Goal: Information Seeking & Learning: Learn about a topic

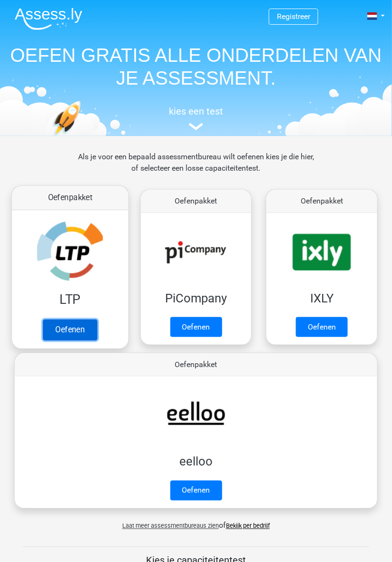
click at [76, 321] on link "Oefenen" at bounding box center [70, 330] width 54 height 21
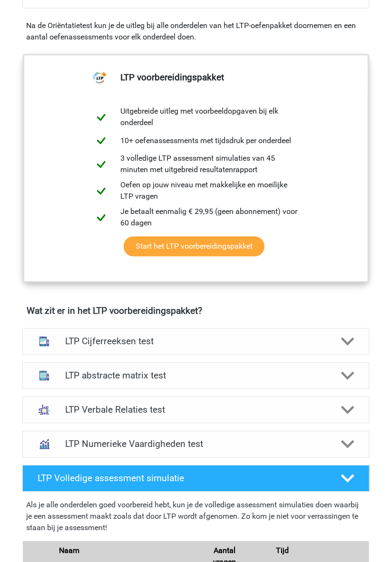
scroll to position [346, 0]
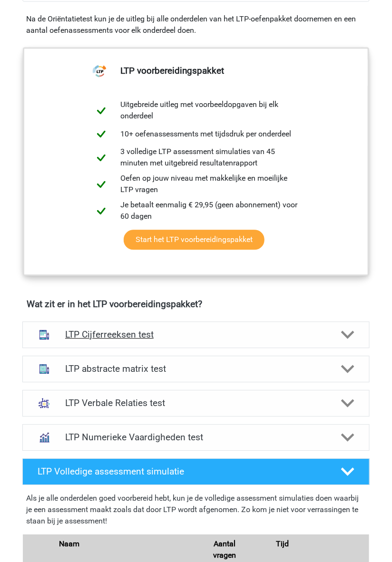
click at [345, 339] on icon at bounding box center [347, 335] width 13 height 13
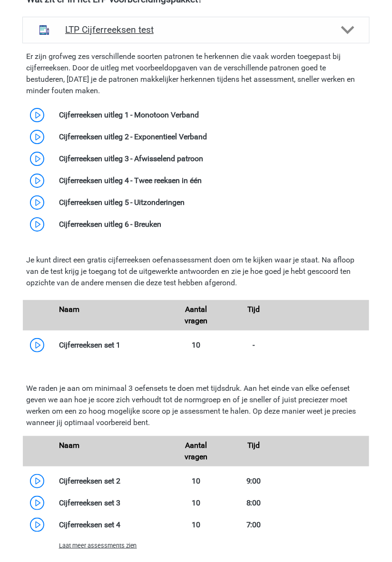
scroll to position [653, 0]
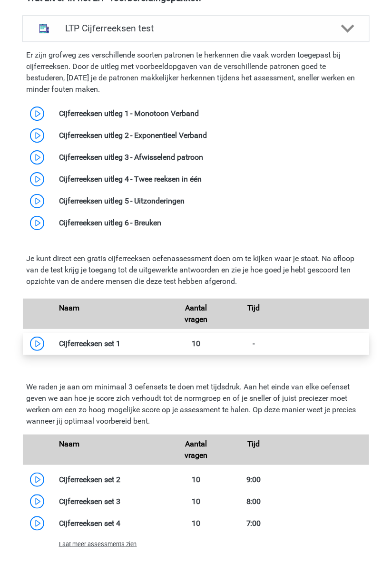
click at [120, 346] on link at bounding box center [120, 343] width 0 height 9
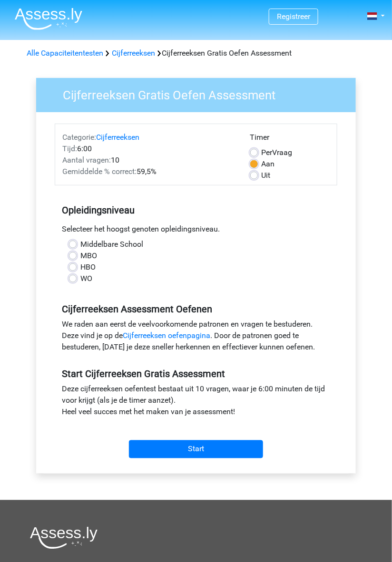
click at [92, 270] on label "HBO" at bounding box center [87, 267] width 15 height 11
click at [77, 270] on input "HBO" at bounding box center [73, 267] width 8 height 10
radio input "true"
click at [193, 337] on link "Cijferreeksen oefenpagina" at bounding box center [166, 335] width 87 height 9
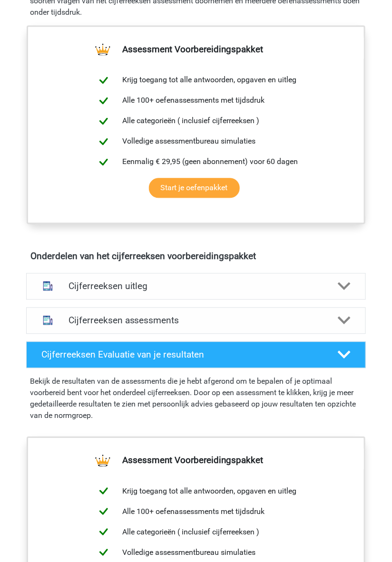
scroll to position [349, 0]
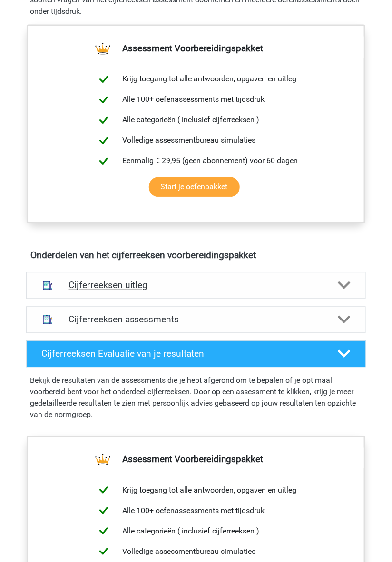
click at [344, 289] on polygon at bounding box center [344, 285] width 13 height 8
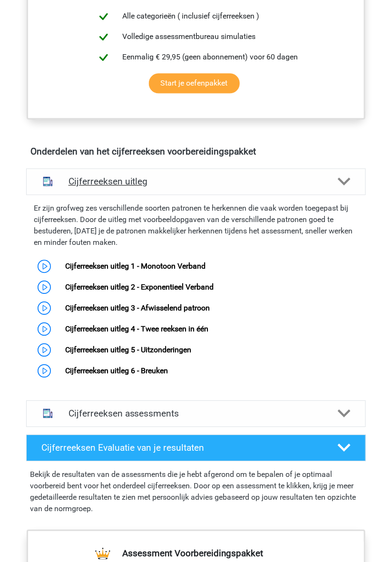
scroll to position [444, 0]
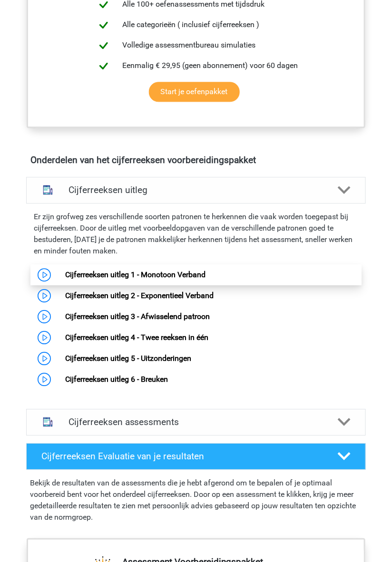
click at [179, 279] on link "Cijferreeksen uitleg 1 - Monotoon Verband" at bounding box center [135, 274] width 140 height 9
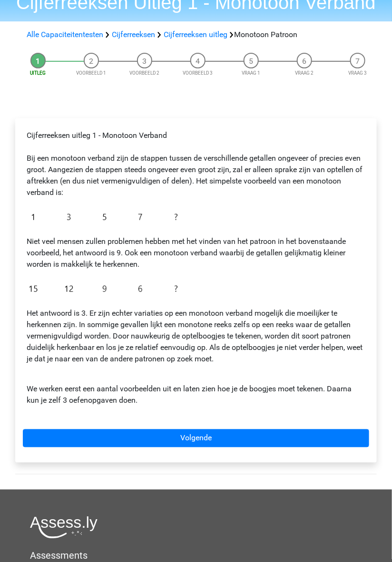
scroll to position [45, 0]
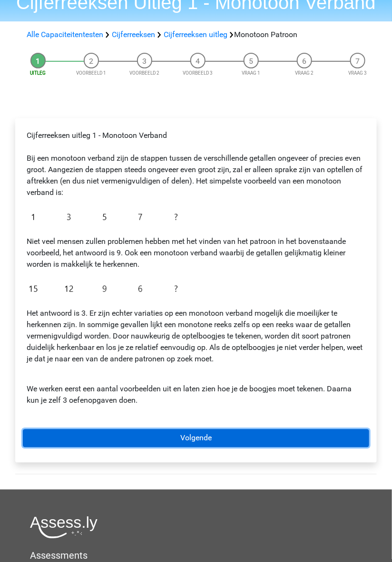
click at [248, 441] on link "Volgende" at bounding box center [196, 438] width 346 height 18
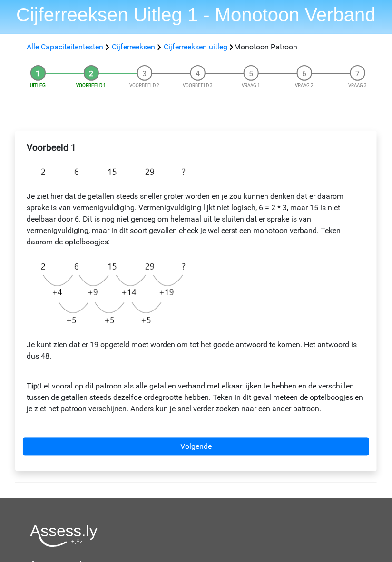
scroll to position [29, 0]
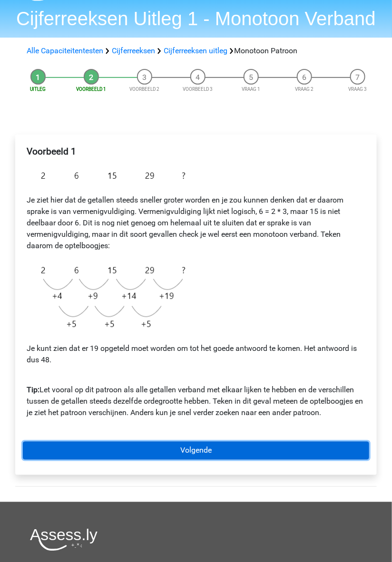
click at [283, 453] on link "Volgende" at bounding box center [196, 451] width 346 height 18
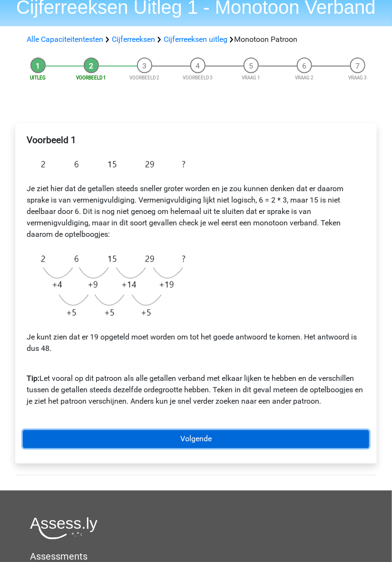
scroll to position [56, 0]
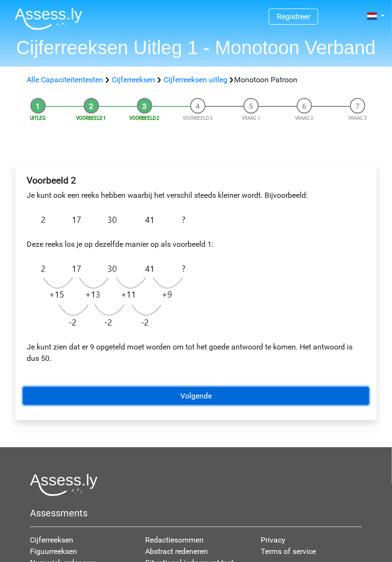
click at [231, 399] on link "Volgende" at bounding box center [196, 396] width 346 height 18
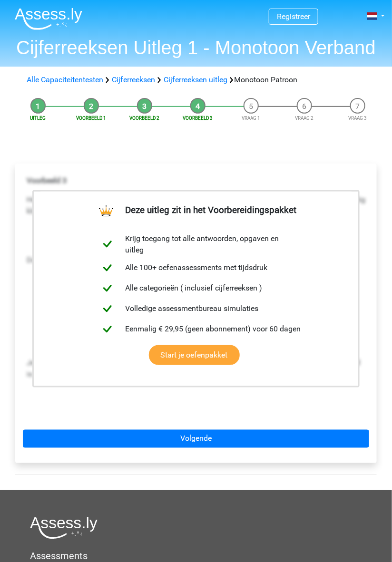
click at [342, 148] on div "Deze uitleg zit in het Voorbereidingspakket Krijg toegang tot alle antwoorden, …" at bounding box center [196, 318] width 377 height 346
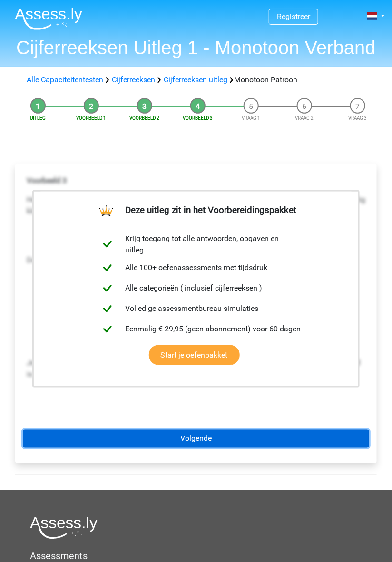
click at [260, 437] on link "Volgende" at bounding box center [196, 439] width 346 height 18
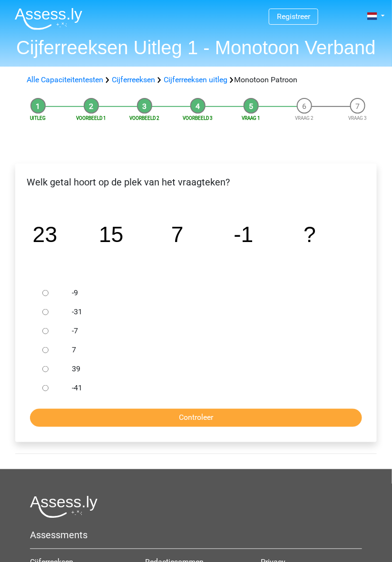
click at [48, 293] on input "-9" at bounding box center [45, 293] width 6 height 6
radio input "true"
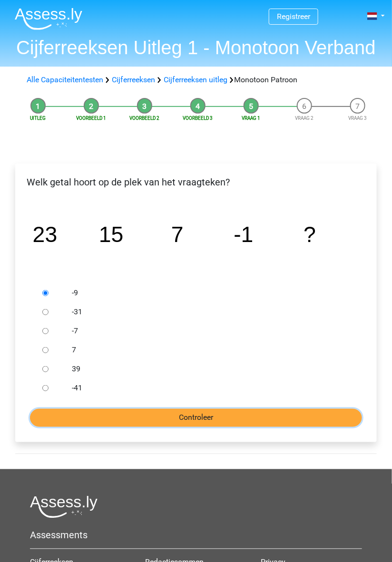
click at [219, 420] on input "Controleer" at bounding box center [196, 418] width 332 height 18
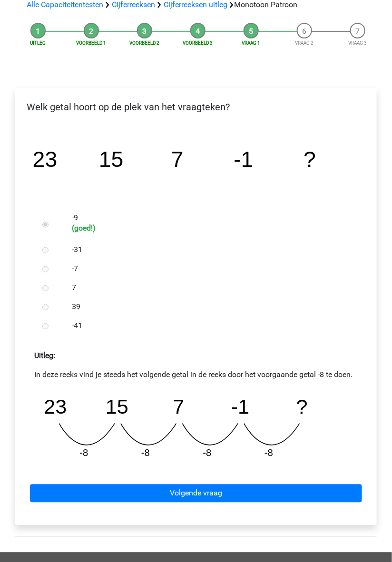
scroll to position [75, 0]
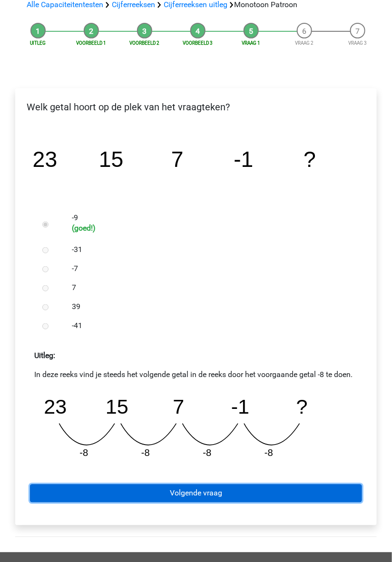
click at [219, 497] on link "Volgende vraag" at bounding box center [196, 494] width 332 height 18
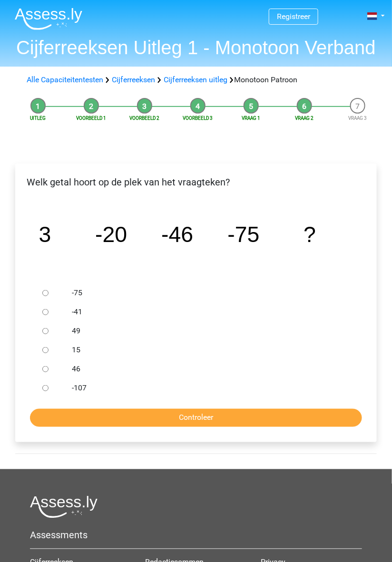
click at [82, 391] on label "-107" at bounding box center [209, 387] width 274 height 11
click at [48, 391] on input "-107" at bounding box center [45, 388] width 6 height 6
radio input "true"
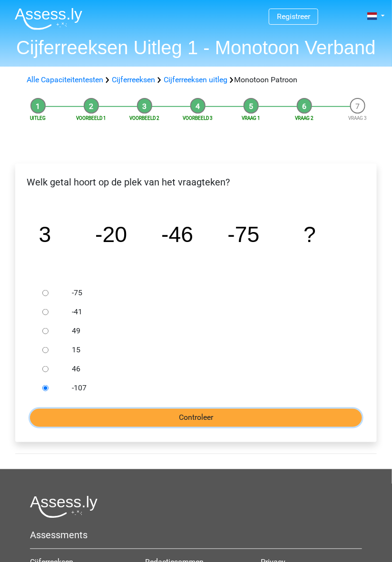
click at [210, 417] on input "Controleer" at bounding box center [196, 418] width 332 height 18
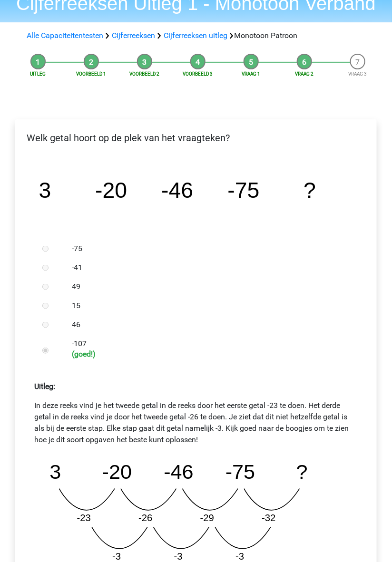
scroll to position [47, 0]
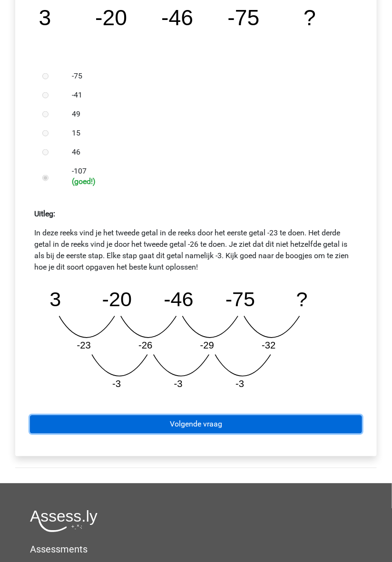
click at [219, 424] on link "Volgende vraag" at bounding box center [196, 425] width 332 height 18
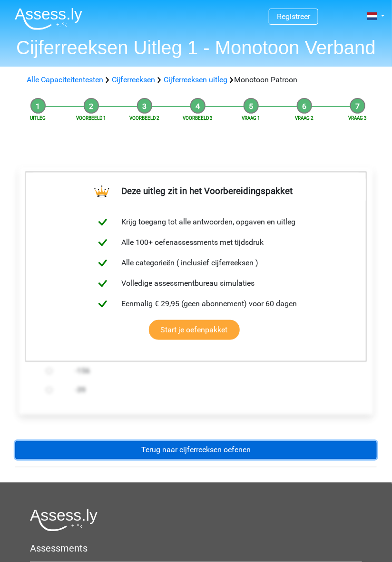
click at [242, 455] on link "Terug naar cijferreeksen oefenen" at bounding box center [195, 450] width 361 height 18
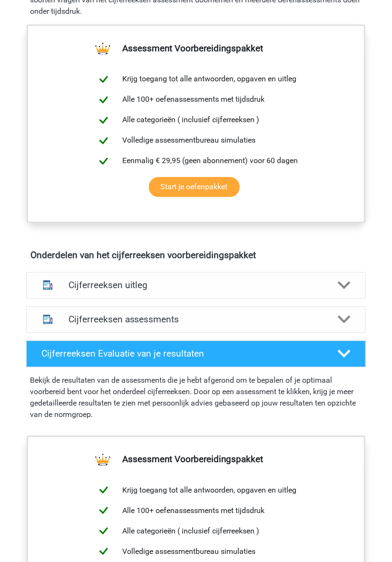
scroll to position [350, 0]
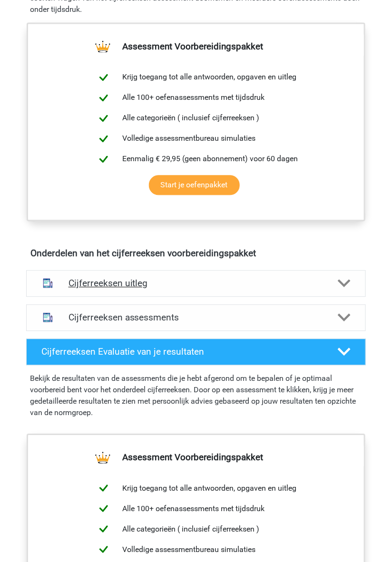
click at [346, 290] on icon at bounding box center [344, 283] width 13 height 13
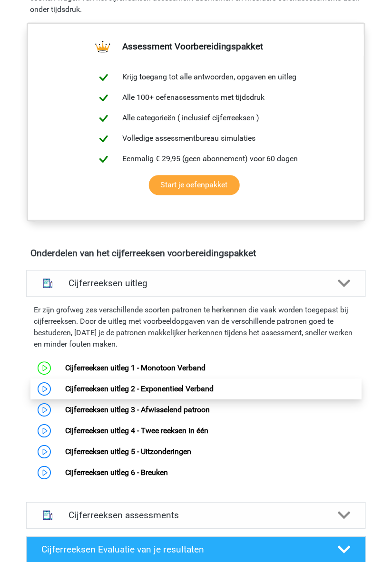
click at [184, 394] on link "Cijferreeksen uitleg 2 - Exponentieel Verband" at bounding box center [139, 389] width 148 height 9
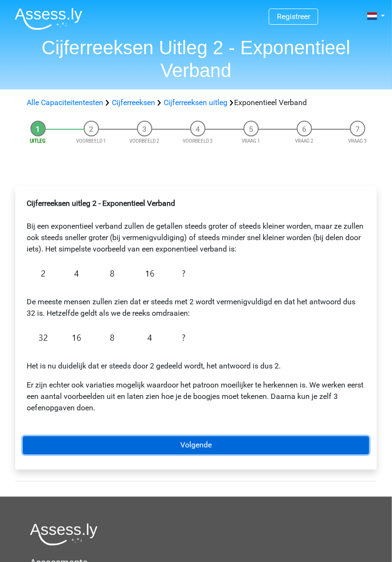
click at [206, 449] on link "Volgende" at bounding box center [196, 445] width 346 height 18
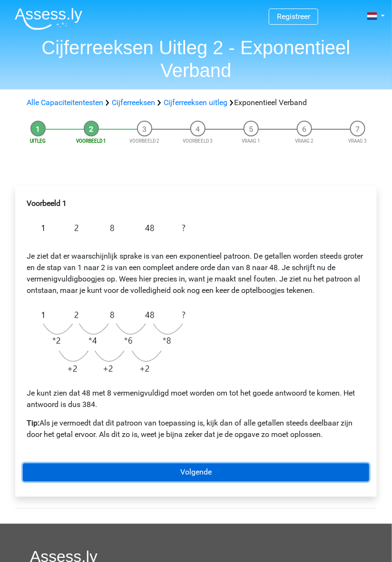
click at [263, 475] on link "Volgende" at bounding box center [196, 473] width 346 height 18
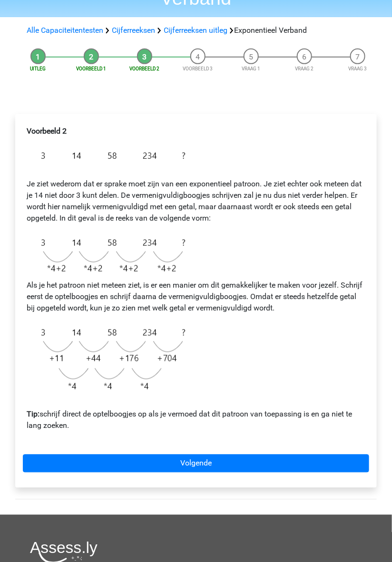
scroll to position [72, 0]
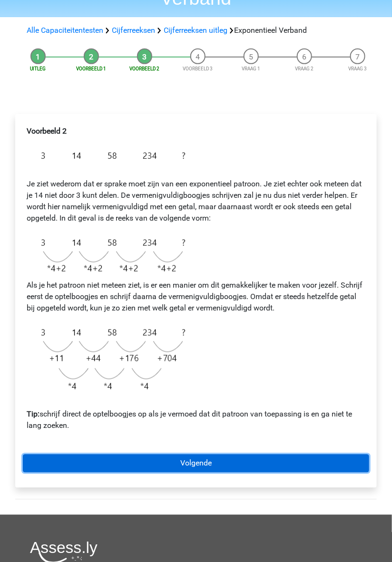
click at [248, 463] on link "Volgende" at bounding box center [196, 464] width 346 height 18
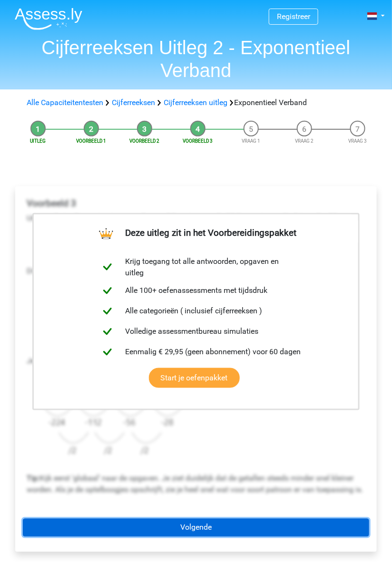
click at [256, 537] on link "Volgende" at bounding box center [196, 528] width 346 height 18
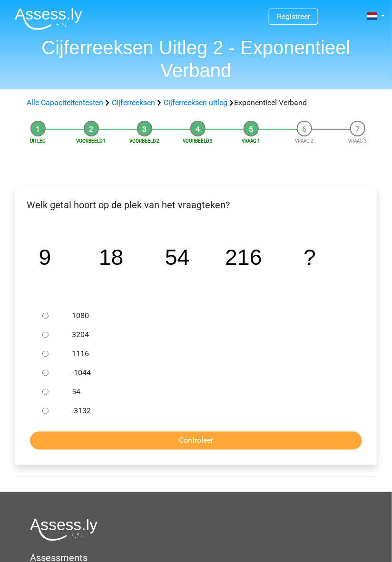
click at [83, 311] on label "1080" at bounding box center [209, 315] width 274 height 11
click at [48, 313] on input "1080" at bounding box center [45, 316] width 6 height 6
radio input "true"
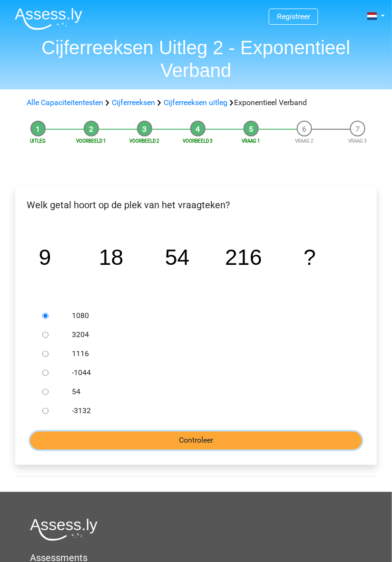
click at [216, 446] on input "Controleer" at bounding box center [196, 441] width 332 height 18
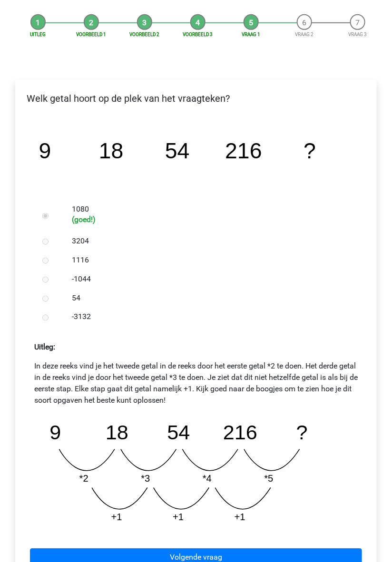
scroll to position [108, 0]
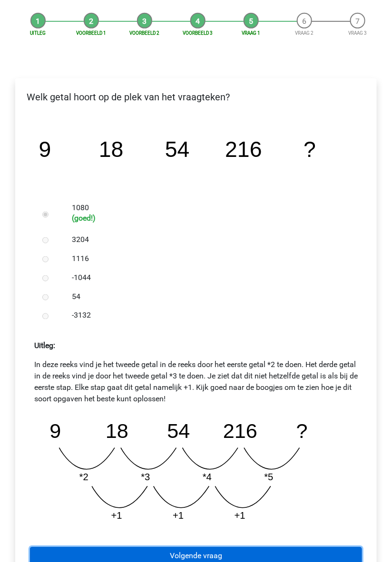
click at [255, 562] on link "Volgende vraag" at bounding box center [196, 556] width 332 height 18
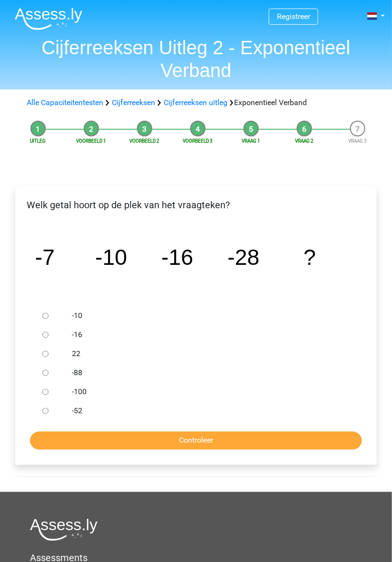
click at [73, 414] on label "-52" at bounding box center [209, 410] width 274 height 11
click at [48, 414] on input "-52" at bounding box center [45, 411] width 6 height 6
radio input "true"
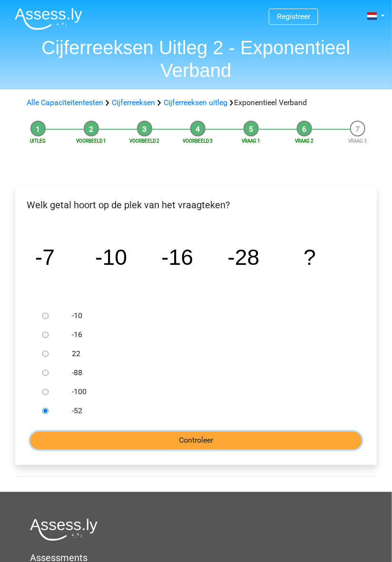
click at [242, 446] on input "Controleer" at bounding box center [196, 441] width 332 height 18
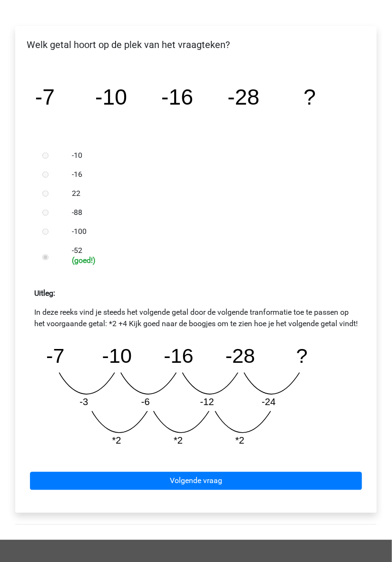
scroll to position [160, 0]
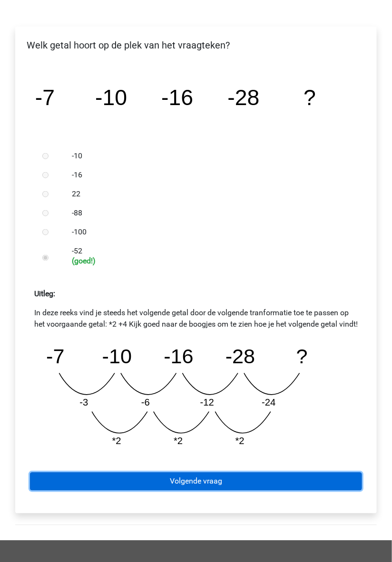
click at [226, 491] on link "Volgende vraag" at bounding box center [196, 482] width 332 height 18
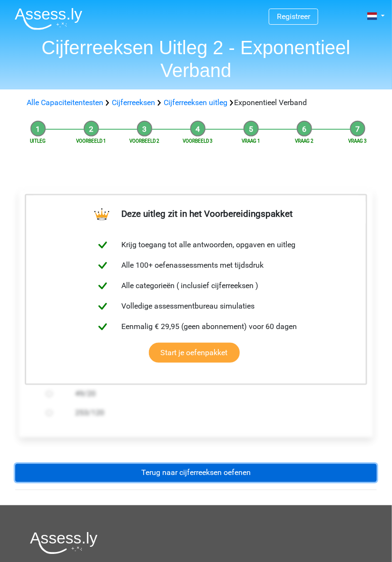
click at [239, 468] on link "Terug naar cijferreeksen oefenen" at bounding box center [195, 473] width 361 height 18
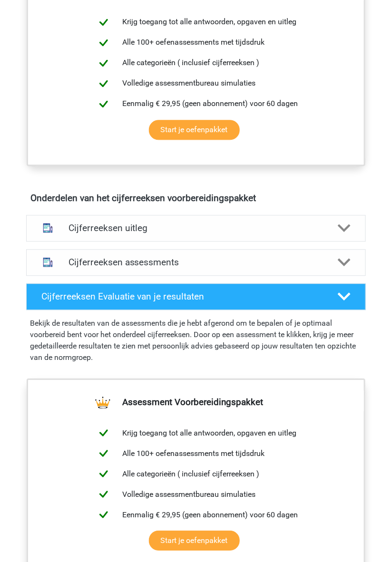
scroll to position [396, 0]
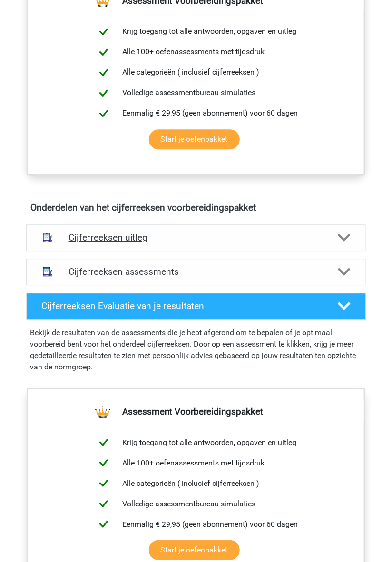
click at [346, 242] on polygon at bounding box center [344, 238] width 13 height 8
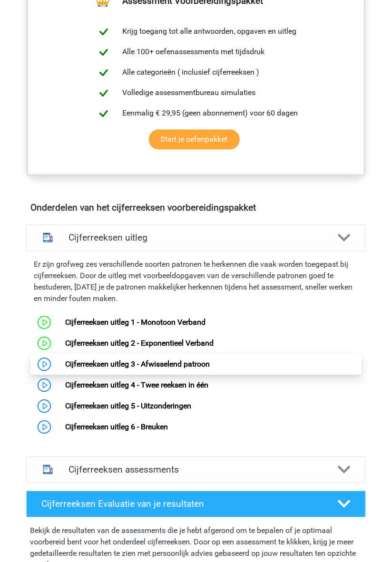
click at [194, 369] on link "Cijferreeksen uitleg 3 - Afwisselend patroon" at bounding box center [137, 364] width 145 height 9
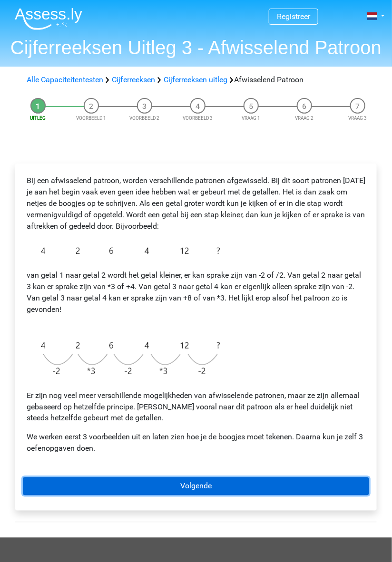
click at [206, 482] on link "Volgende" at bounding box center [196, 486] width 346 height 18
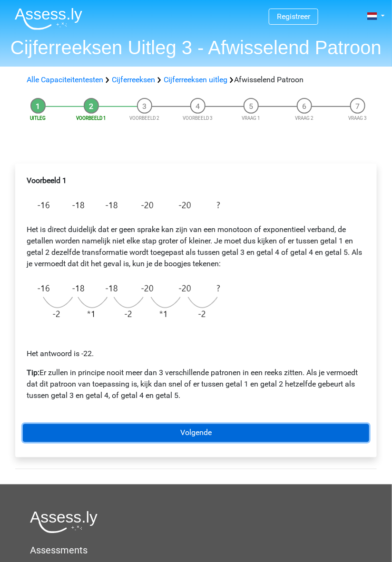
click at [205, 436] on link "Volgende" at bounding box center [196, 433] width 346 height 18
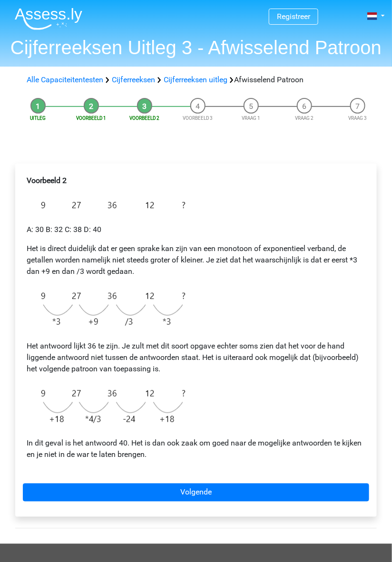
scroll to position [6, 0]
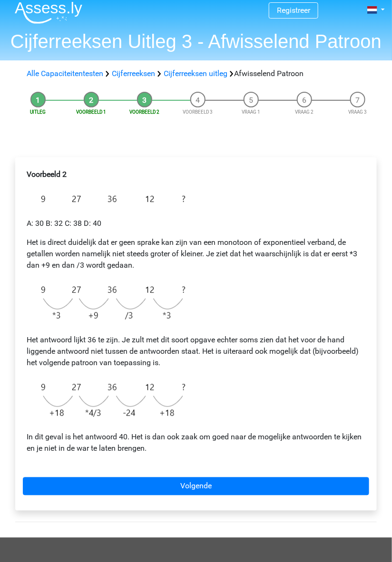
click at [212, 316] on div "Voorbeeld 2 A: 30 B: 32 C: 38 D: 40 Het is direct duidelijk dat er geen sprake …" at bounding box center [196, 315] width 346 height 301
click at [44, 337] on p "Het antwoord lijkt 36 te zijn. Je zult met dit soort opgave echter soms zien da…" at bounding box center [196, 351] width 339 height 34
click at [220, 319] on div "Voorbeeld 2 A: 30 B: 32 C: 38 D: 40 Het is direct duidelijk dat er geen sprake …" at bounding box center [196, 315] width 346 height 301
click at [234, 295] on div "Voorbeeld 2 A: 30 B: 32 C: 38 D: 40 Het is direct duidelijk dat er geen sprake …" at bounding box center [196, 315] width 346 height 301
click at [233, 407] on div "Voorbeeld 2 A: 30 B: 32 C: 38 D: 40 Het is direct duidelijk dat er geen sprake …" at bounding box center [196, 315] width 346 height 301
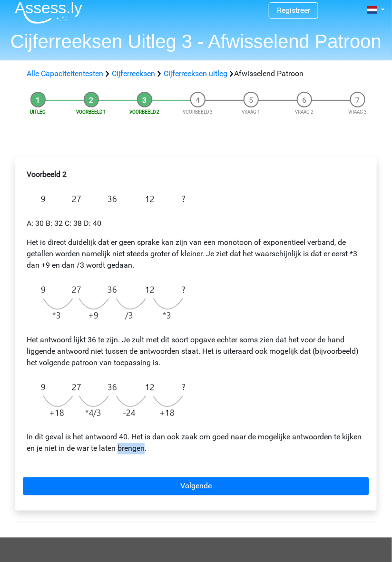
click at [264, 384] on div "Voorbeeld 2 A: 30 B: 32 C: 38 D: 40 Het is direct duidelijk dat er geen sprake …" at bounding box center [196, 315] width 346 height 301
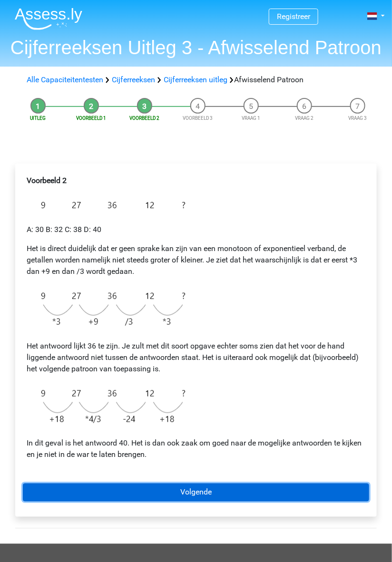
click at [212, 492] on link "Volgende" at bounding box center [196, 493] width 346 height 18
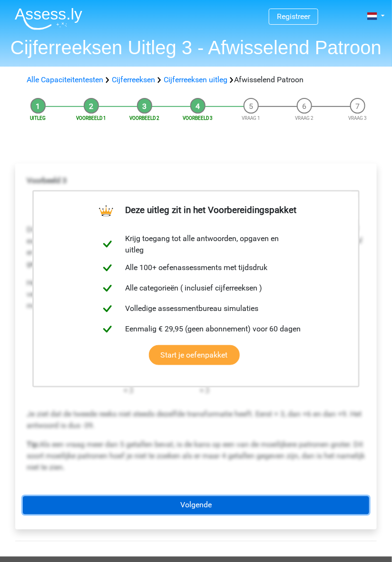
click at [213, 511] on link "Volgende" at bounding box center [196, 505] width 346 height 18
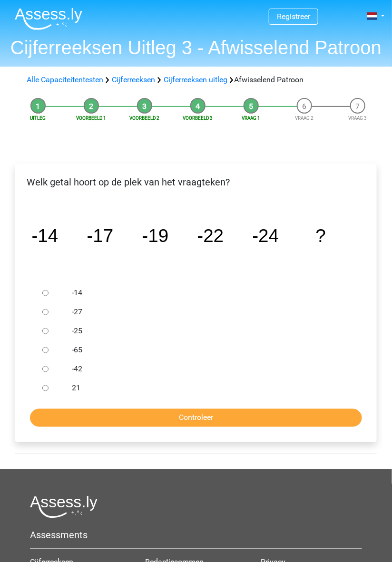
click at [48, 310] on input "-27" at bounding box center [45, 312] width 6 height 6
radio input "true"
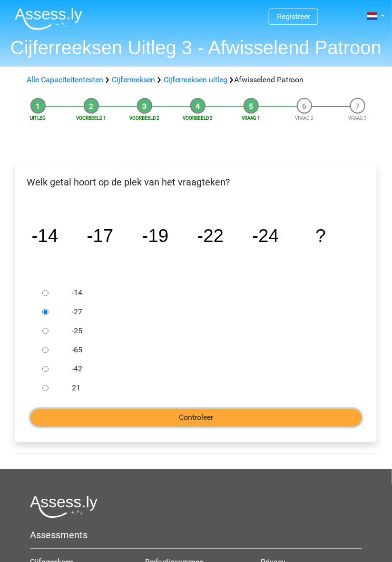
click at [187, 425] on input "Controleer" at bounding box center [196, 418] width 332 height 18
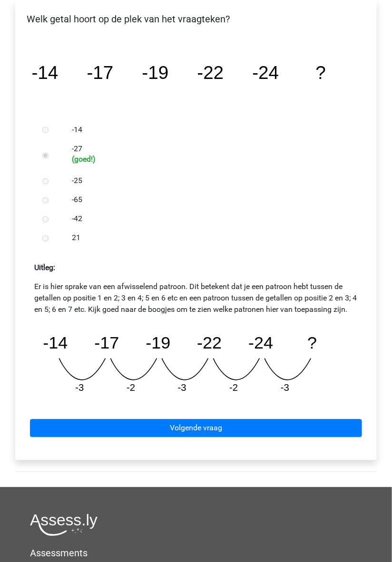
scroll to position [166, 0]
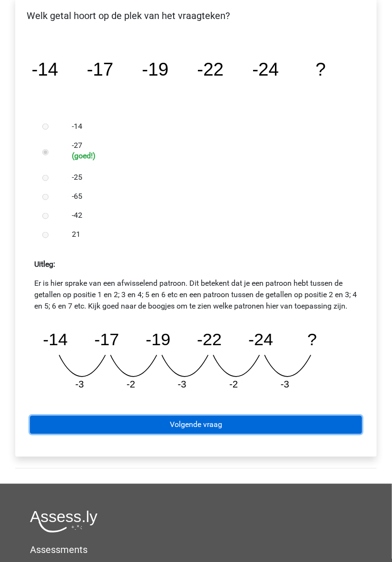
click at [198, 426] on link "Volgende vraag" at bounding box center [196, 425] width 332 height 18
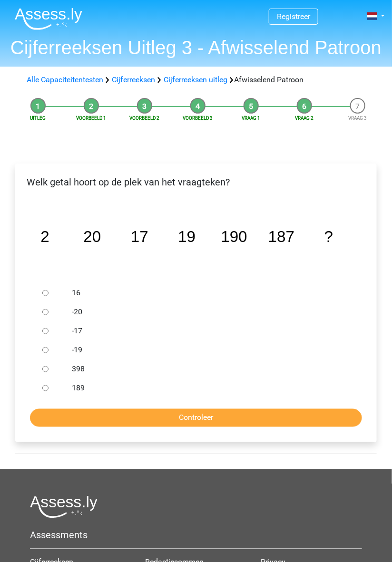
click at [75, 394] on label "189" at bounding box center [209, 387] width 274 height 11
click at [48, 391] on input "189" at bounding box center [45, 388] width 6 height 6
radio input "true"
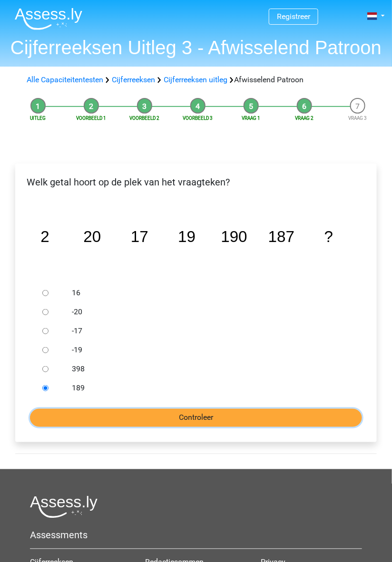
click at [211, 420] on input "Controleer" at bounding box center [196, 418] width 332 height 18
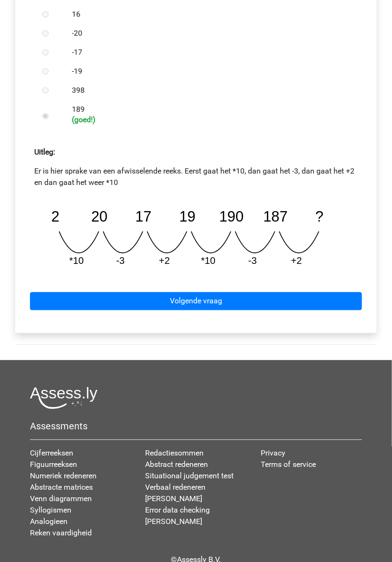
scroll to position [282, 0]
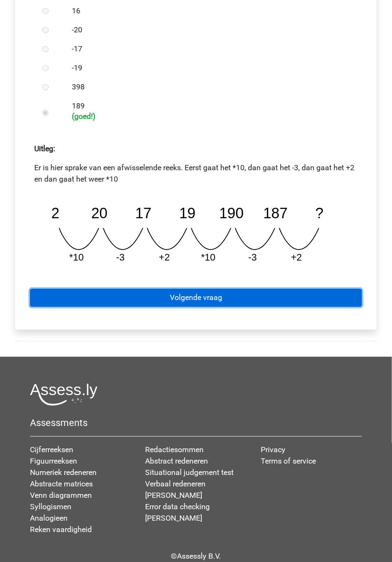
click at [224, 297] on link "Volgende vraag" at bounding box center [196, 298] width 332 height 18
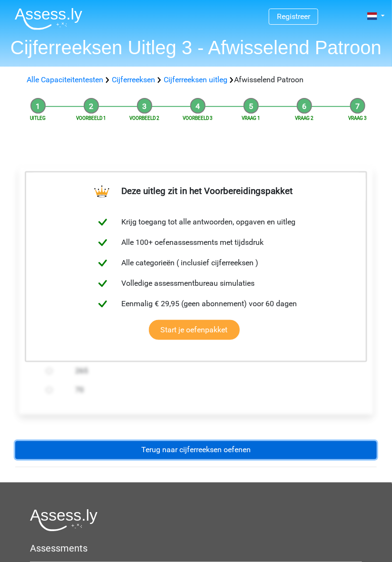
click at [213, 454] on link "Terug naar cijferreeksen oefenen" at bounding box center [195, 450] width 361 height 18
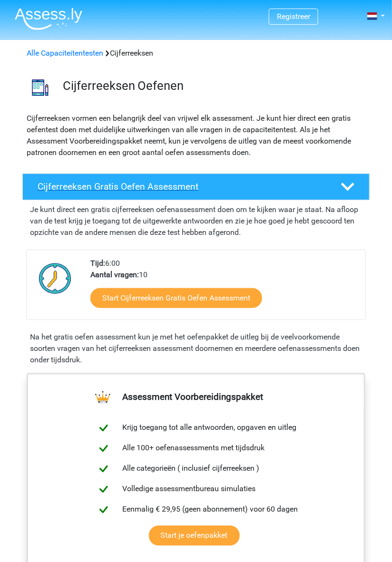
click at [350, 184] on icon at bounding box center [347, 186] width 13 height 13
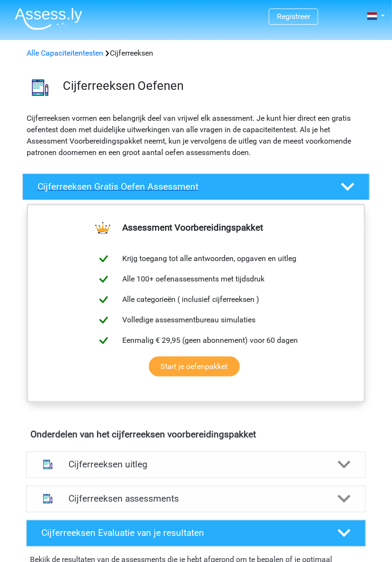
click at [353, 181] on icon at bounding box center [347, 186] width 13 height 13
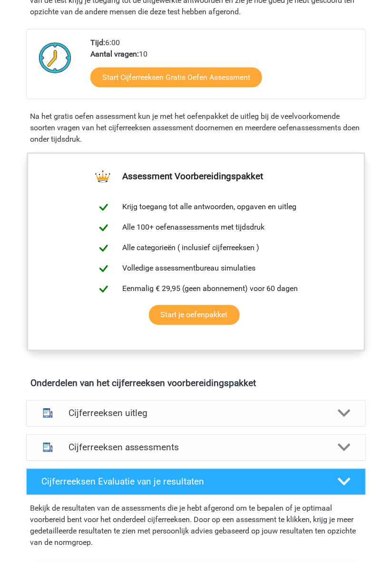
scroll to position [223, 0]
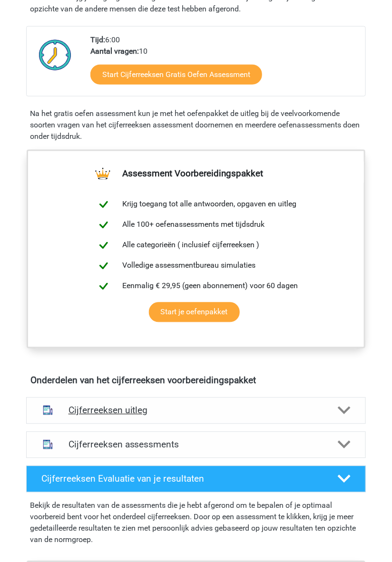
click at [225, 416] on h4 "Cijferreeksen uitleg" at bounding box center [195, 410] width 255 height 11
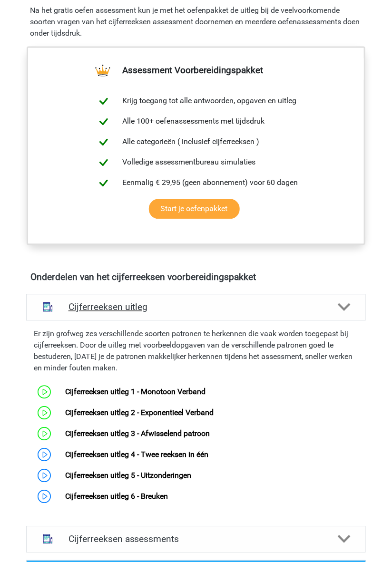
scroll to position [349, 0]
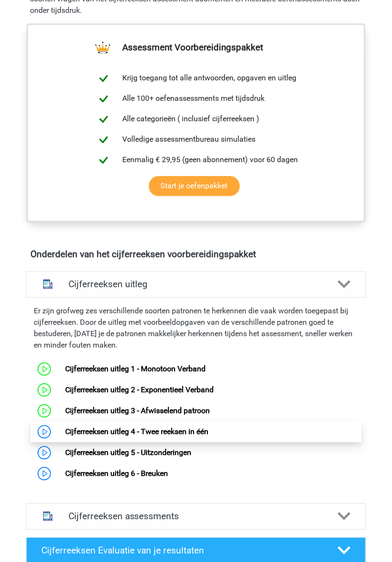
click at [198, 436] on link "Cijferreeksen uitleg 4 - Twee reeksen in één" at bounding box center [136, 431] width 143 height 9
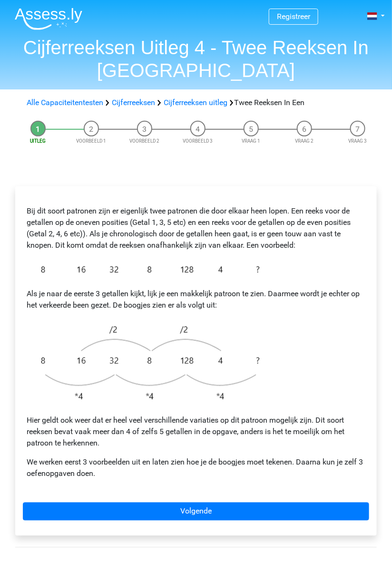
click at [42, 270] on img at bounding box center [146, 270] width 238 height 22
click at [120, 271] on img at bounding box center [146, 270] width 238 height 22
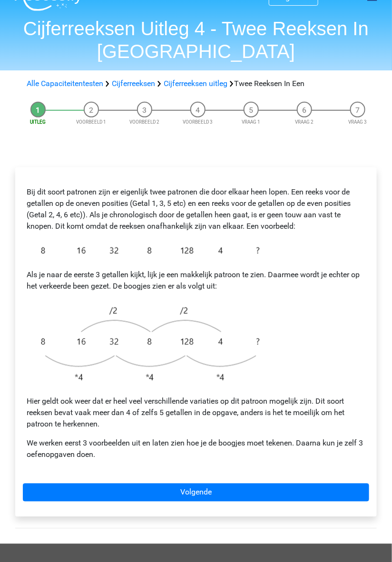
scroll to position [19, 0]
click at [293, 302] on div "Bij dit soort patronen zijn er eigenlijk twee patronen die door elkaar heen lop…" at bounding box center [196, 323] width 346 height 297
click at [320, 292] on div "Bij dit soort patronen zijn er eigenlijk twee patronen die door elkaar heen lop…" at bounding box center [196, 323] width 346 height 297
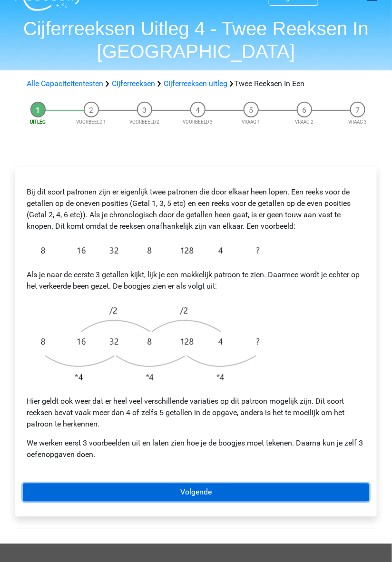
click at [223, 493] on link "Volgende" at bounding box center [196, 493] width 346 height 18
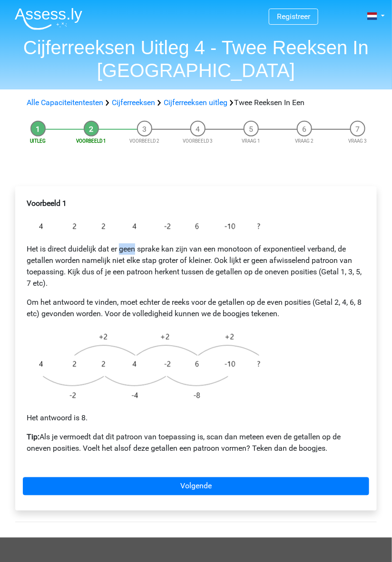
click at [151, 178] on div "Voorbeeld 1 Het is direct duidelijk dat er geen sprake kan zijn van een monotoo…" at bounding box center [196, 352] width 377 height 370
click at [269, 236] on div "Voorbeeld 1 Het is direct duidelijk dat er geen sprake kan zijn van een monotoo…" at bounding box center [196, 330] width 346 height 272
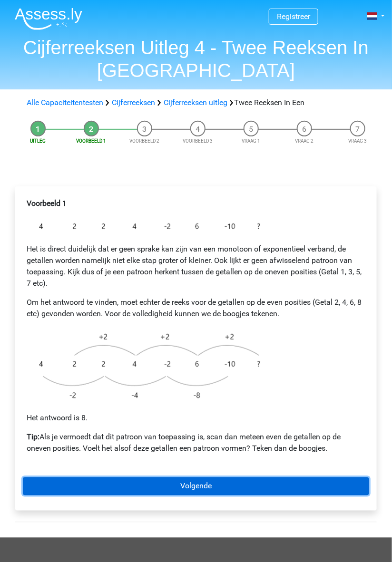
click at [215, 494] on link "Volgende" at bounding box center [196, 486] width 346 height 18
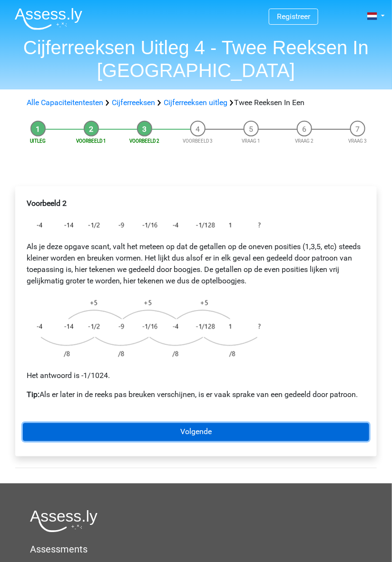
click at [223, 433] on link "Volgende" at bounding box center [196, 432] width 346 height 18
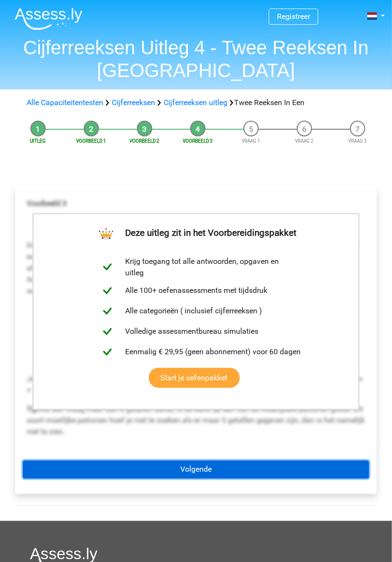
click at [231, 463] on link "Volgende" at bounding box center [196, 470] width 346 height 18
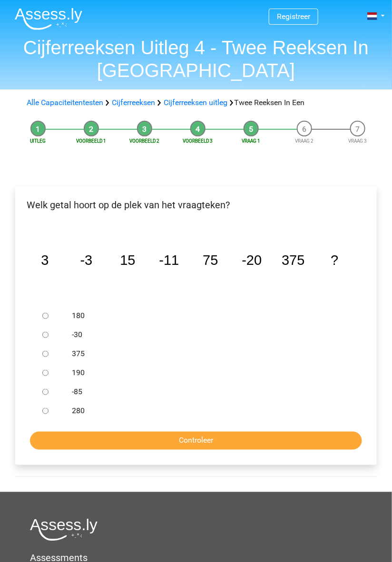
click at [259, 286] on icon "image/svg+xml 3 -3 15 -11 75 -20 375 ?" at bounding box center [195, 264] width 331 height 83
click at [303, 276] on icon "image/svg+xml 3 -3 15 -11 75 -20 375 ?" at bounding box center [195, 264] width 331 height 83
click at [58, 338] on div at bounding box center [52, 334] width 26 height 19
click at [48, 333] on input "-30" at bounding box center [45, 335] width 6 height 6
radio input "true"
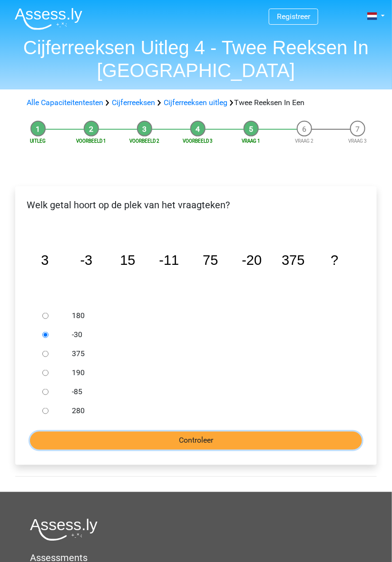
click at [210, 446] on input "Controleer" at bounding box center [196, 441] width 332 height 18
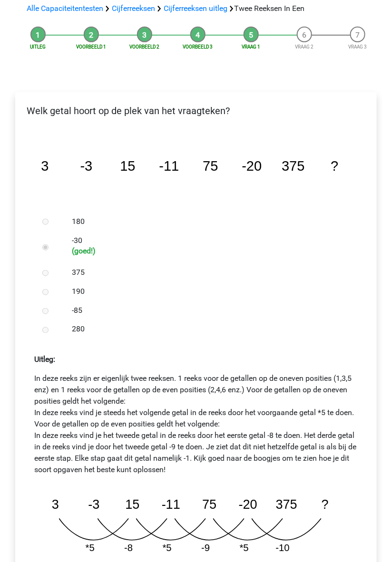
scroll to position [93, 0]
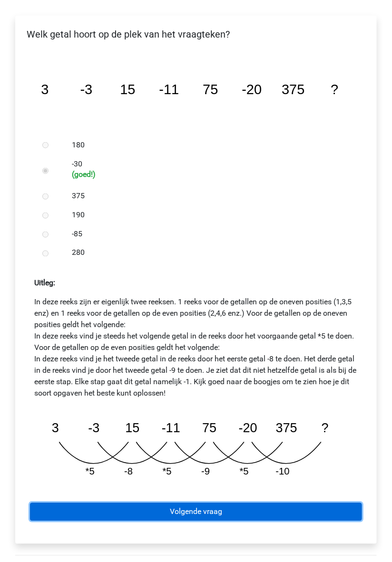
click at [206, 521] on link "Volgende vraag" at bounding box center [196, 512] width 332 height 18
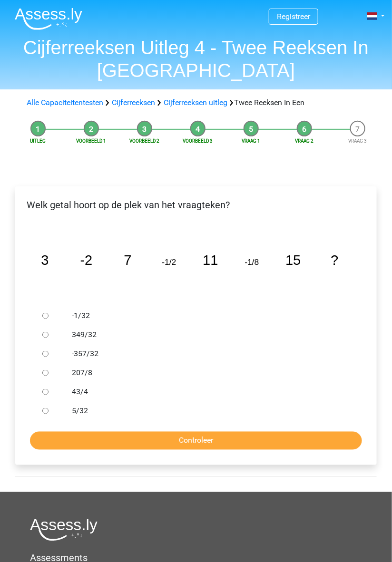
click at [48, 318] on input "-1/32" at bounding box center [45, 316] width 6 height 6
radio input "true"
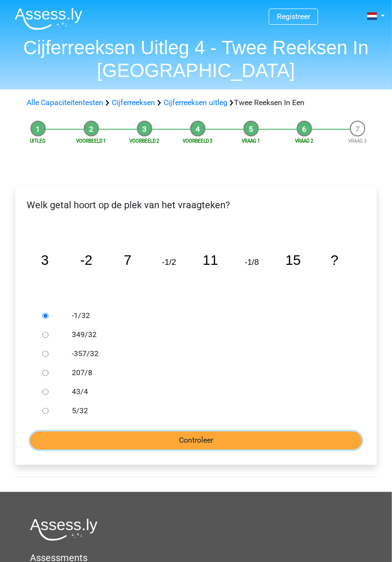
click at [207, 443] on input "Controleer" at bounding box center [196, 441] width 332 height 18
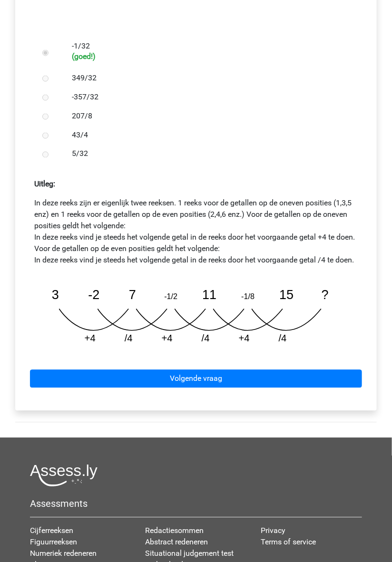
scroll to position [270, 0]
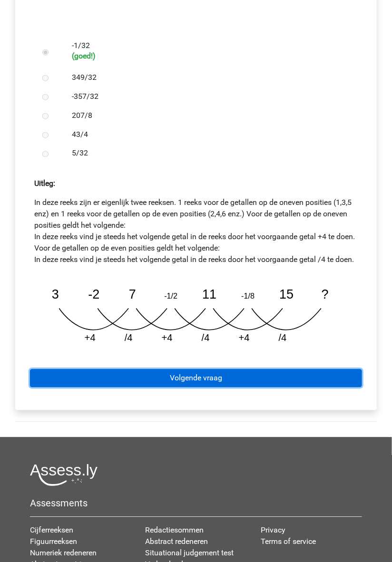
click at [215, 388] on link "Volgende vraag" at bounding box center [196, 378] width 332 height 18
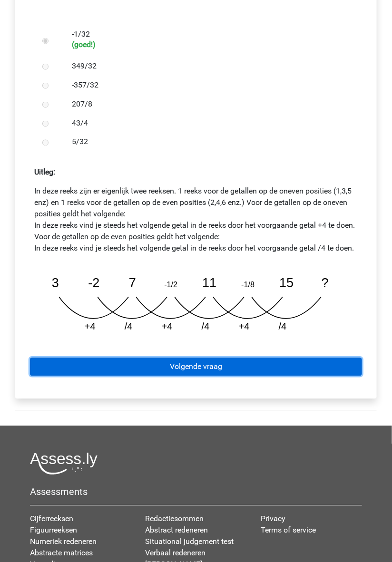
scroll to position [308, 0]
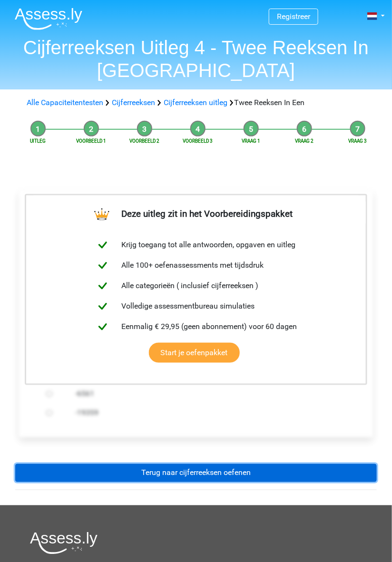
click at [254, 472] on link "Terug naar cijferreeksen oefenen" at bounding box center [195, 473] width 361 height 18
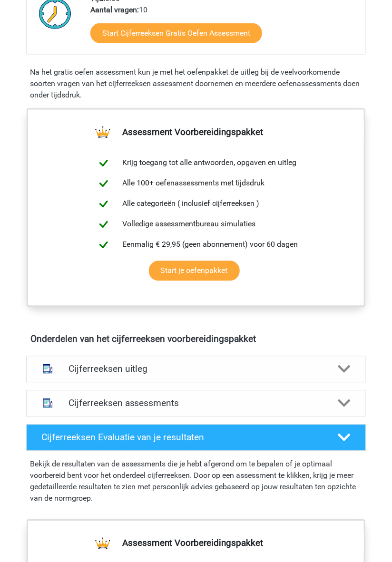
scroll to position [266, 0]
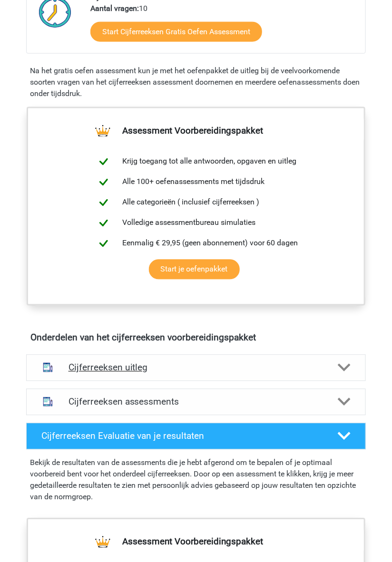
click at [345, 374] on icon at bounding box center [344, 367] width 13 height 13
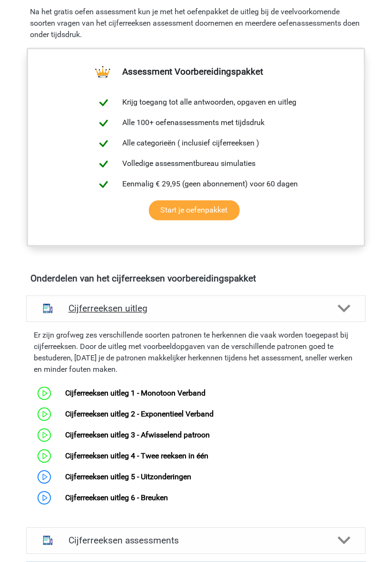
scroll to position [340, 0]
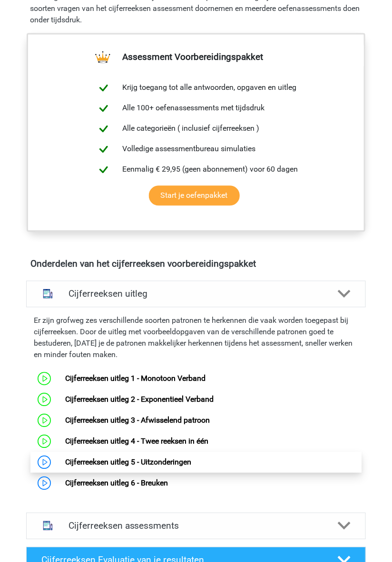
click at [173, 467] on link "Cijferreeksen uitleg 5 - Uitzonderingen" at bounding box center [128, 462] width 126 height 9
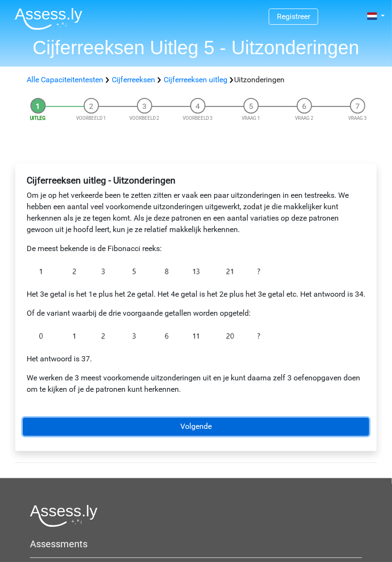
click at [197, 436] on link "Volgende" at bounding box center [196, 427] width 346 height 18
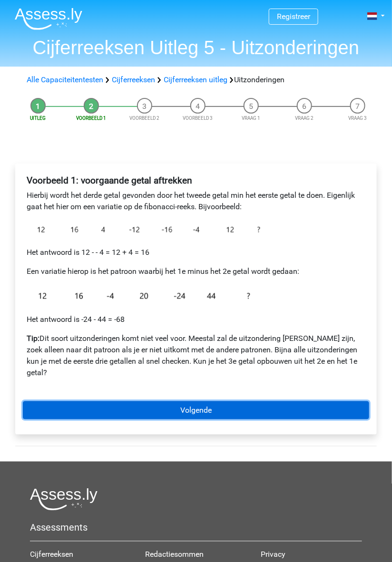
click at [215, 401] on link "Volgende" at bounding box center [196, 410] width 346 height 18
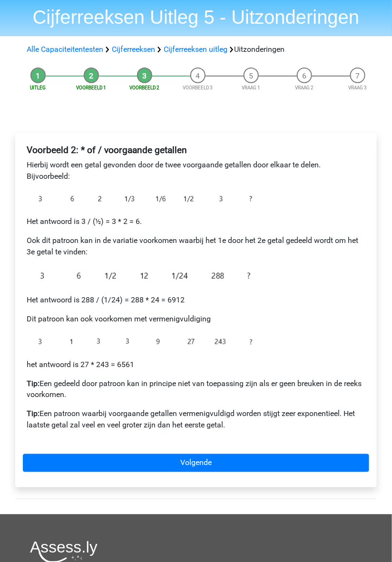
scroll to position [31, 0]
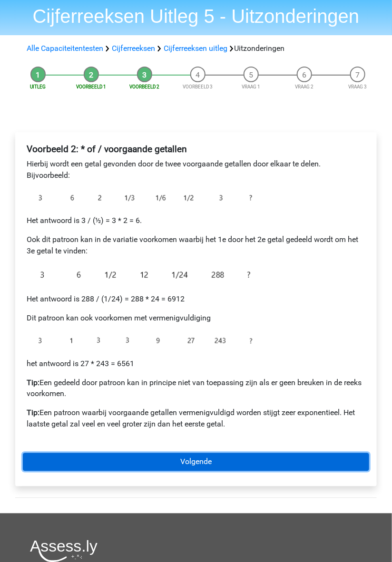
click at [225, 457] on link "Volgende" at bounding box center [196, 462] width 346 height 18
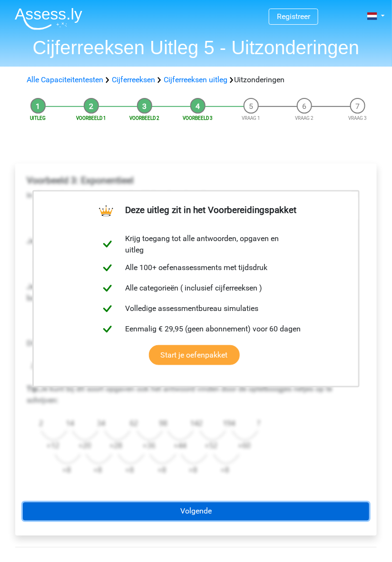
click at [213, 510] on link "Volgende" at bounding box center [196, 512] width 346 height 18
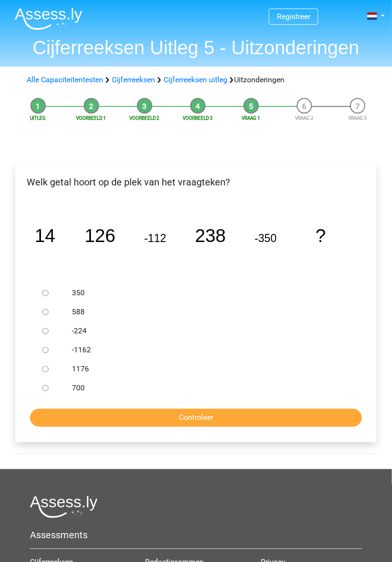
click at [329, 336] on label "-224" at bounding box center [209, 330] width 274 height 11
click at [48, 334] on input "-224" at bounding box center [45, 331] width 6 height 6
radio input "true"
click at [80, 364] on label "1176" at bounding box center [209, 368] width 274 height 11
click at [48, 366] on input "1176" at bounding box center [45, 369] width 6 height 6
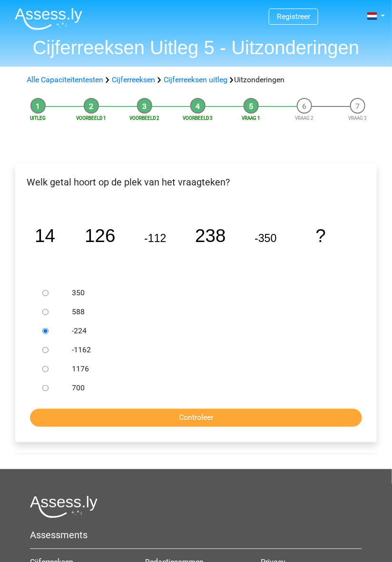
radio input "true"
click at [269, 311] on label "588" at bounding box center [209, 311] width 274 height 11
click at [48, 311] on input "588" at bounding box center [45, 312] width 6 height 6
radio input "true"
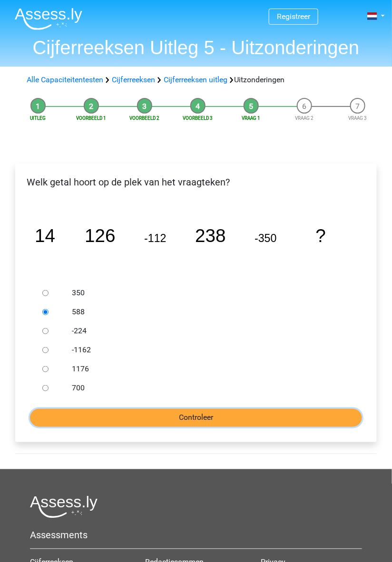
click at [192, 415] on input "Controleer" at bounding box center [196, 418] width 332 height 18
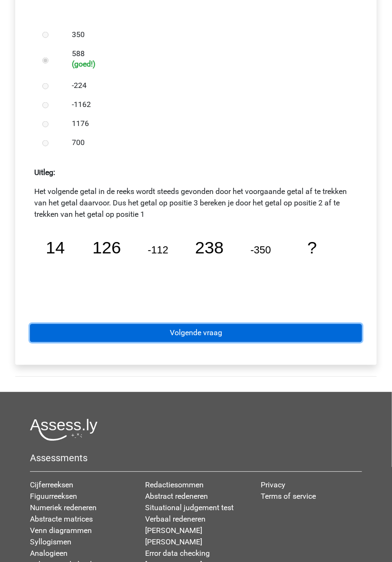
click at [238, 334] on link "Volgende vraag" at bounding box center [196, 333] width 332 height 18
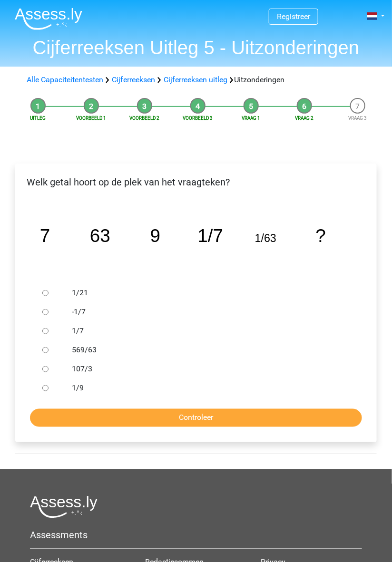
click at [86, 350] on label "569/63" at bounding box center [209, 349] width 274 height 11
click at [48, 350] on input "569/63" at bounding box center [45, 350] width 6 height 6
radio input "true"
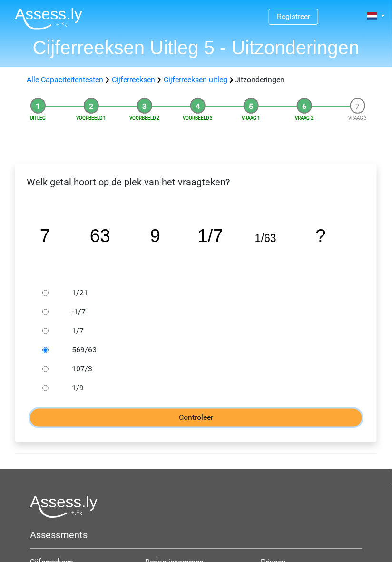
click at [210, 423] on input "Controleer" at bounding box center [196, 418] width 332 height 18
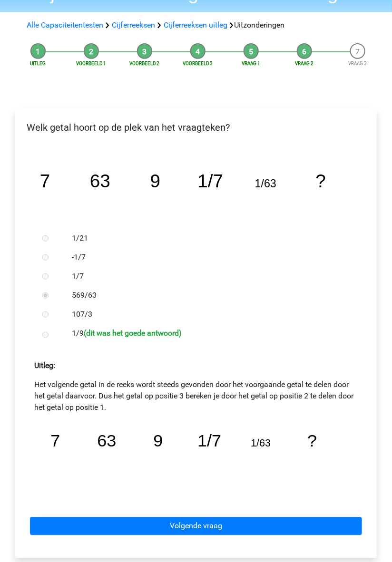
scroll to position [55, 0]
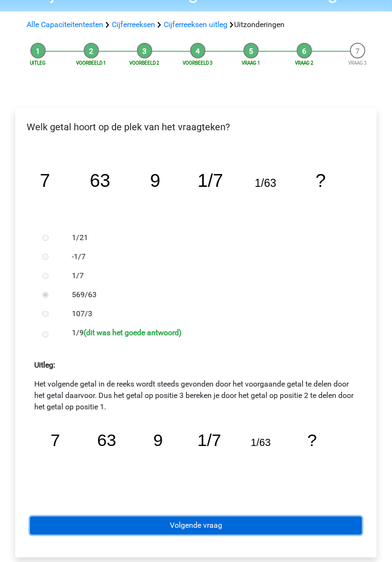
click at [213, 532] on link "Volgende vraag" at bounding box center [196, 526] width 332 height 18
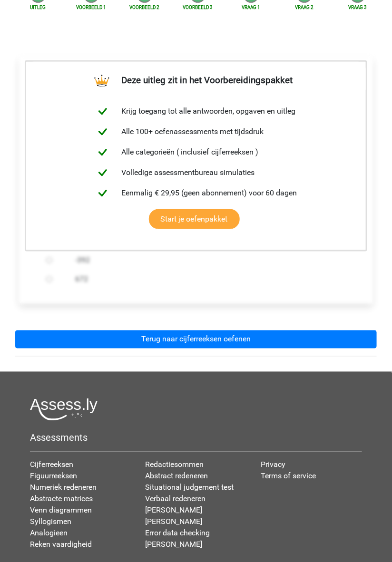
scroll to position [126, 0]
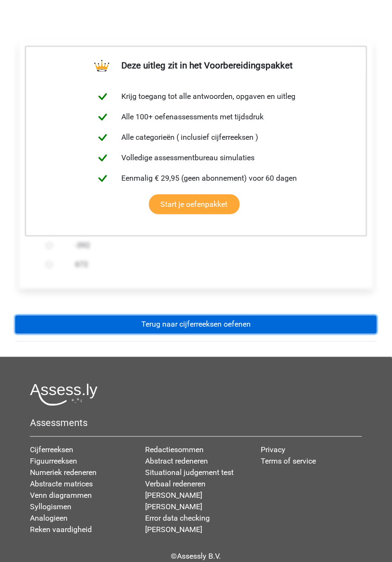
click at [289, 331] on link "Terug naar cijferreeksen oefenen" at bounding box center [195, 325] width 361 height 18
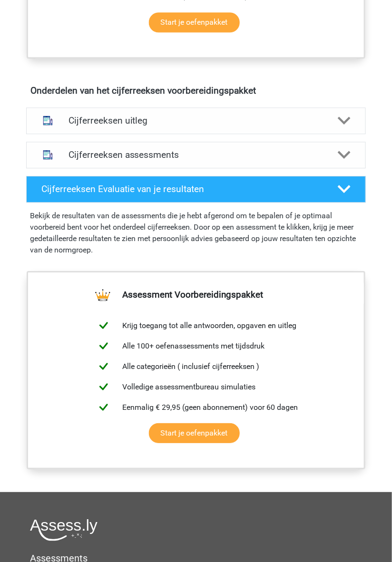
scroll to position [515, 0]
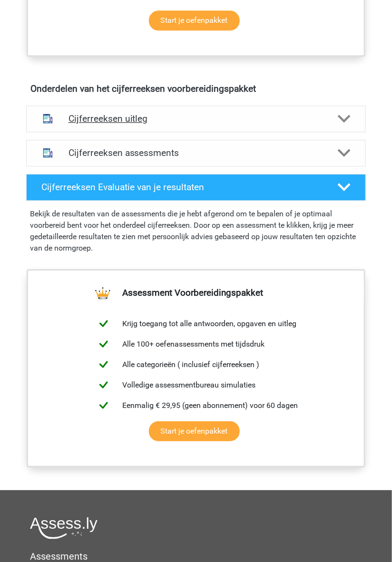
click at [342, 125] on icon at bounding box center [344, 118] width 13 height 13
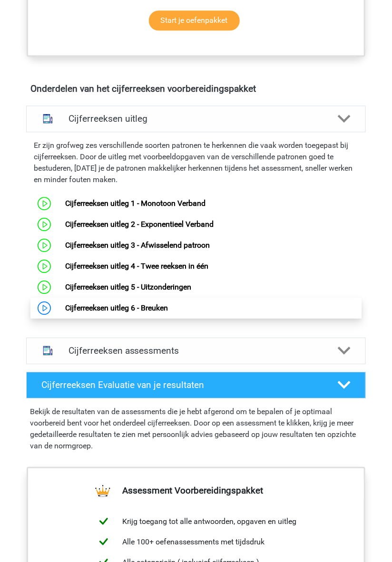
click at [163, 312] on link "Cijferreeksen uitleg 6 - Breuken" at bounding box center [116, 307] width 103 height 9
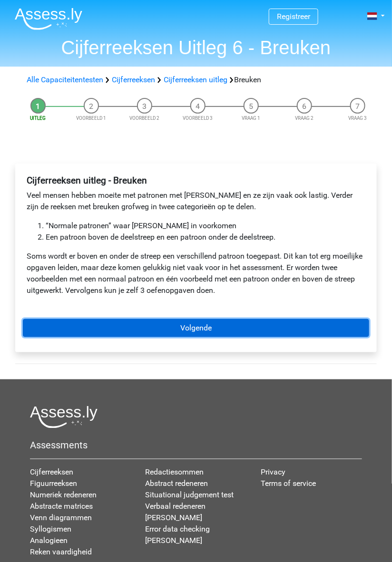
click at [254, 334] on link "Volgende" at bounding box center [196, 328] width 346 height 18
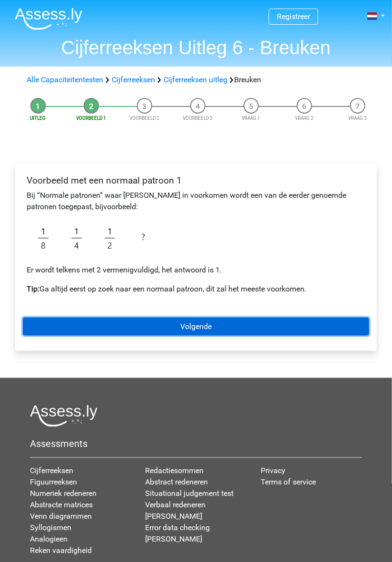
click at [245, 330] on link "Volgende" at bounding box center [196, 327] width 346 height 18
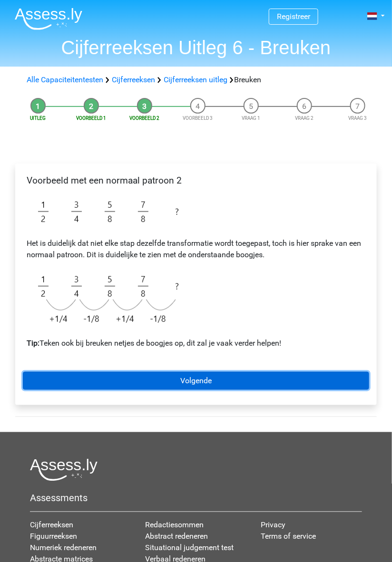
click at [228, 380] on link "Volgende" at bounding box center [196, 381] width 346 height 18
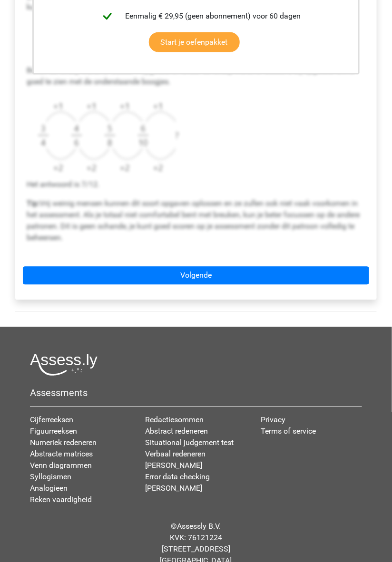
scroll to position [329, 0]
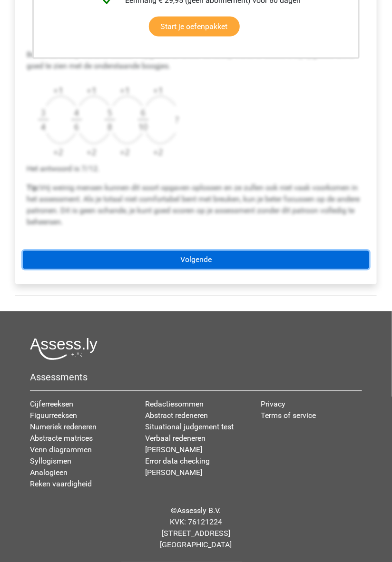
click at [251, 263] on link "Volgende" at bounding box center [196, 260] width 346 height 18
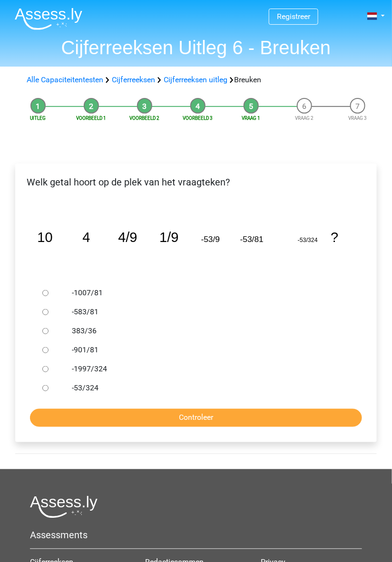
click at [298, 336] on label "383/36" at bounding box center [209, 330] width 274 height 11
click at [48, 334] on input "383/36" at bounding box center [45, 331] width 6 height 6
radio input "true"
click at [225, 312] on label "-583/81" at bounding box center [209, 311] width 274 height 11
click at [48, 312] on input "-583/81" at bounding box center [45, 312] width 6 height 6
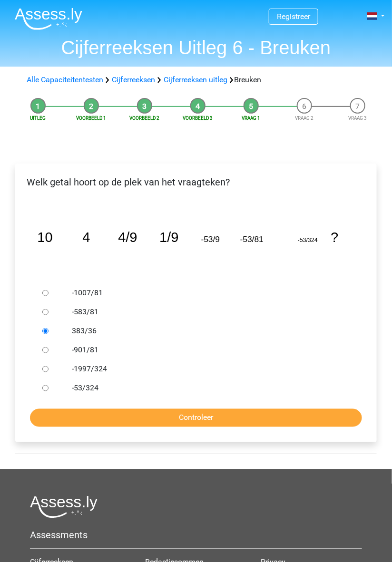
radio input "true"
click at [90, 334] on label "383/36" at bounding box center [209, 330] width 274 height 11
click at [48, 334] on input "383/36" at bounding box center [45, 331] width 6 height 6
radio input "true"
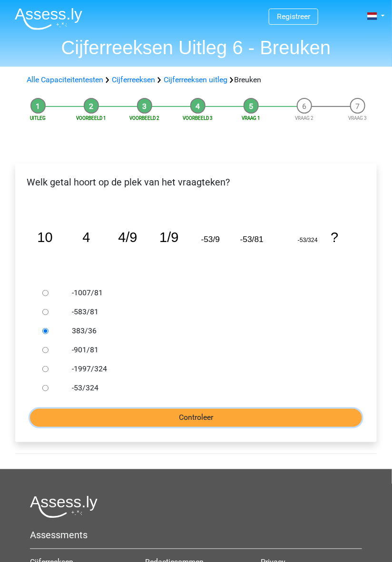
click at [194, 422] on input "Controleer" at bounding box center [196, 418] width 332 height 18
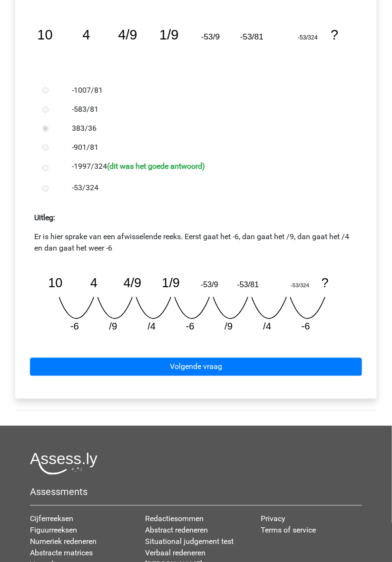
scroll to position [219, 0]
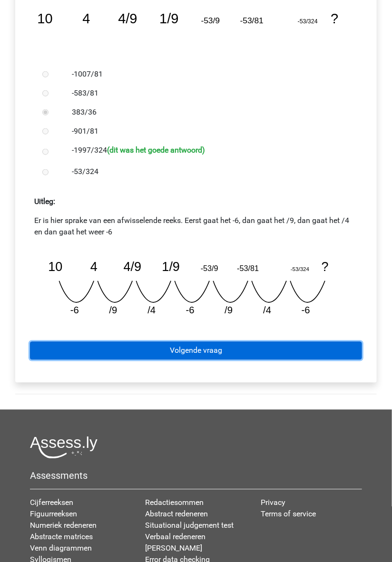
click at [252, 351] on link "Volgende vraag" at bounding box center [196, 351] width 332 height 18
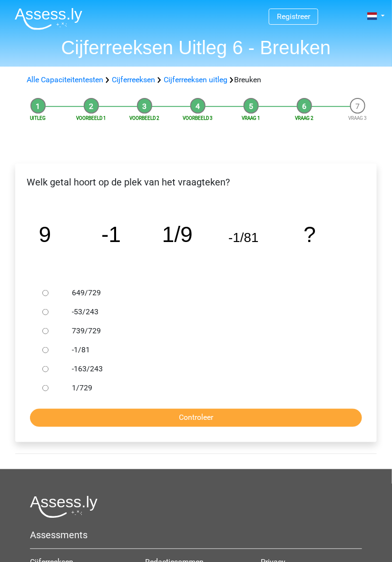
click at [243, 262] on icon "image/svg+xml 9 -1 1/9 -1/81 ?" at bounding box center [195, 242] width 331 height 83
click at [231, 295] on label "649/729" at bounding box center [209, 292] width 274 height 11
click at [48, 295] on input "649/729" at bounding box center [45, 293] width 6 height 6
radio input "true"
click at [129, 314] on label "-53/243" at bounding box center [209, 311] width 274 height 11
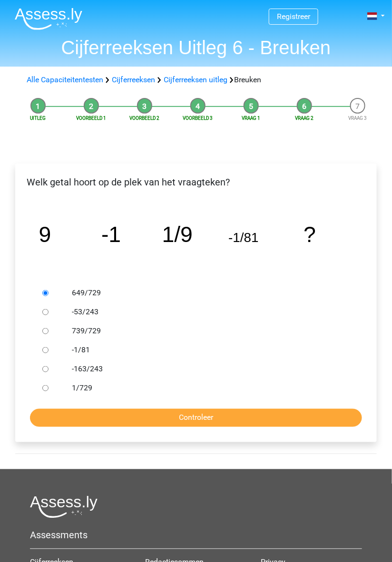
click at [48, 314] on input "-53/243" at bounding box center [45, 312] width 6 height 6
radio input "true"
click at [98, 297] on label "649/729" at bounding box center [209, 292] width 274 height 11
click at [48, 296] on input "649/729" at bounding box center [45, 293] width 6 height 6
radio input "true"
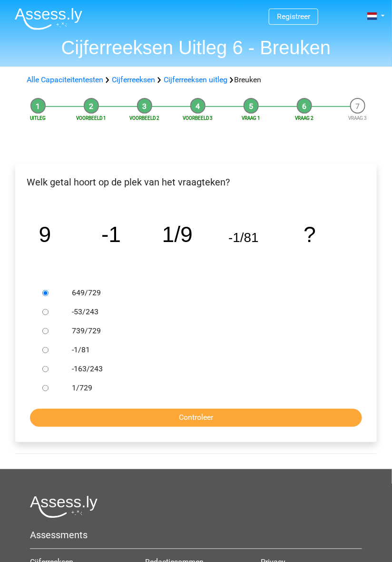
click at [89, 335] on label "739/729" at bounding box center [209, 330] width 274 height 11
click at [48, 334] on input "739/729" at bounding box center [45, 331] width 6 height 6
radio input "true"
click at [87, 386] on label "1/729" at bounding box center [209, 387] width 274 height 11
click at [48, 386] on input "1/729" at bounding box center [45, 388] width 6 height 6
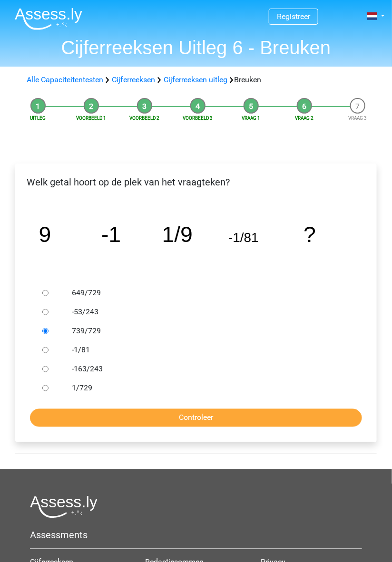
radio input "true"
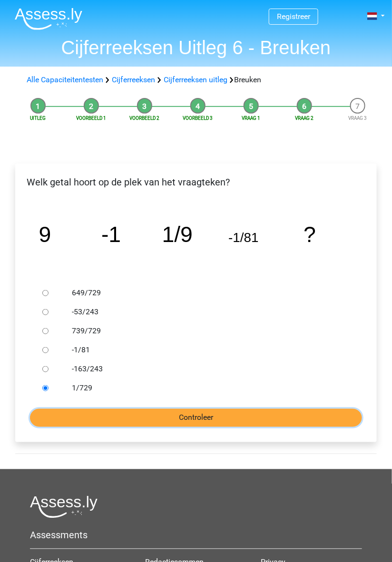
click at [183, 417] on input "Controleer" at bounding box center [196, 418] width 332 height 18
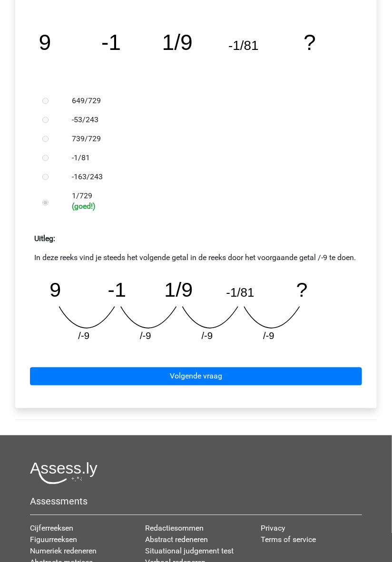
scroll to position [193, 0]
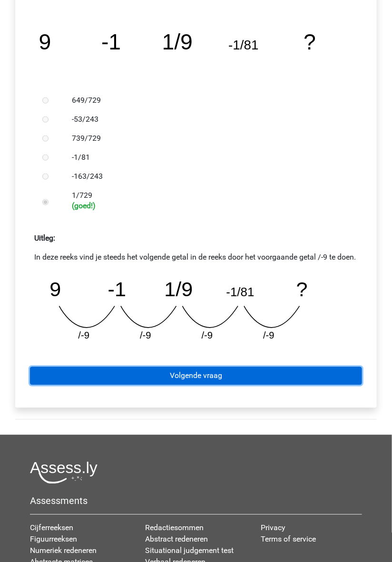
click at [203, 385] on link "Volgende vraag" at bounding box center [196, 376] width 332 height 18
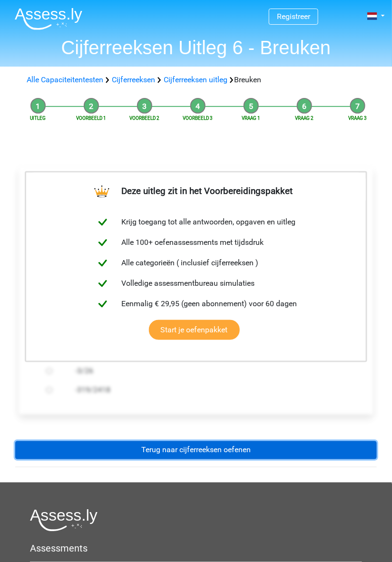
click at [236, 453] on link "Terug naar cijferreeksen oefenen" at bounding box center [195, 450] width 361 height 18
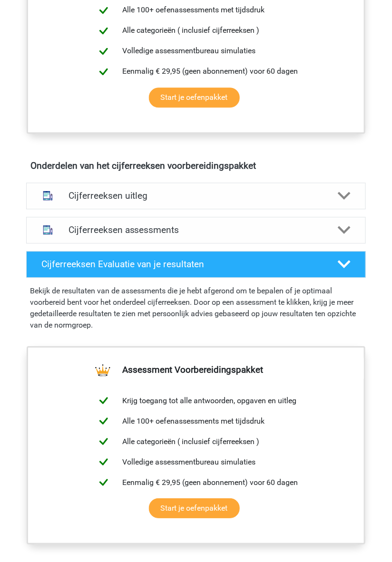
scroll to position [443, 0]
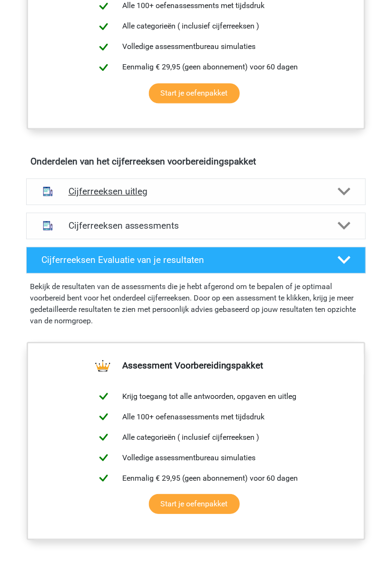
click at [343, 198] on icon at bounding box center [344, 191] width 13 height 13
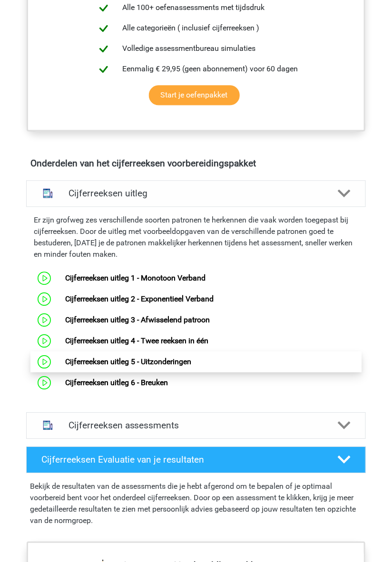
click at [175, 366] on link "Cijferreeksen uitleg 5 - Uitzonderingen" at bounding box center [128, 361] width 126 height 9
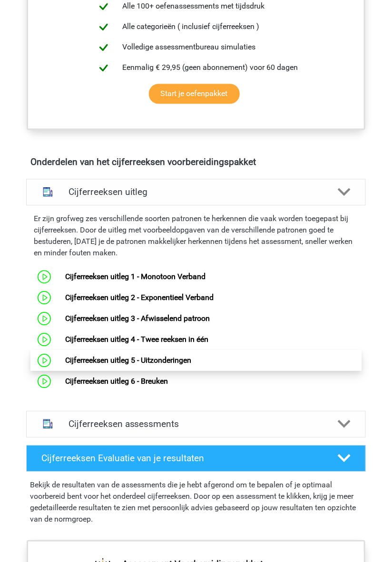
scroll to position [465, 0]
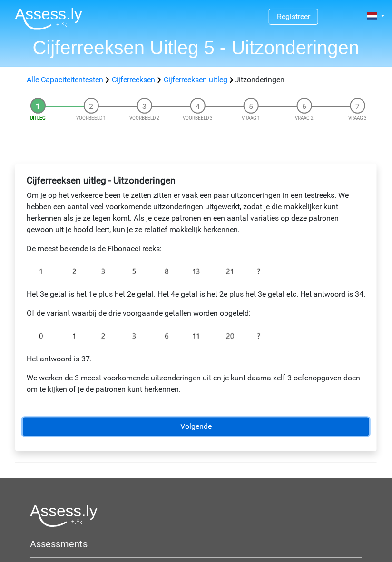
click at [235, 436] on link "Volgende" at bounding box center [196, 427] width 346 height 18
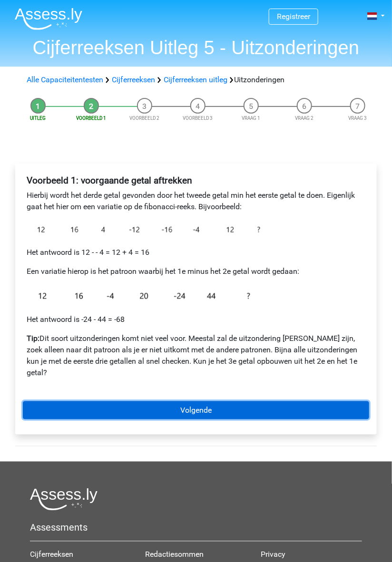
click at [216, 407] on link "Volgende" at bounding box center [196, 410] width 346 height 18
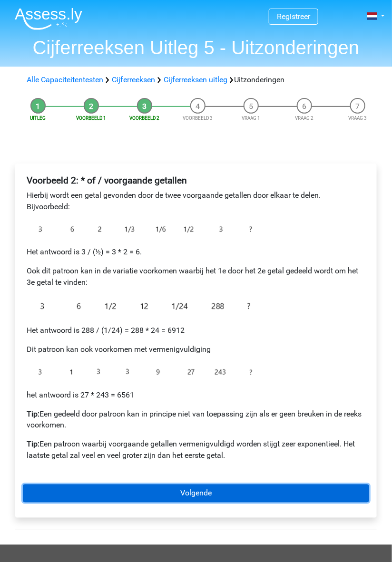
click at [213, 486] on link "Volgende" at bounding box center [196, 494] width 346 height 18
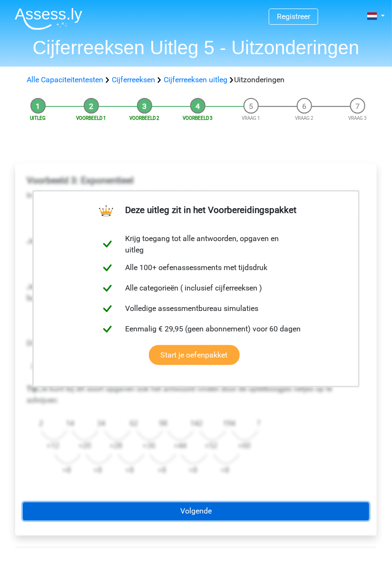
click at [218, 514] on link "Volgende" at bounding box center [196, 512] width 346 height 18
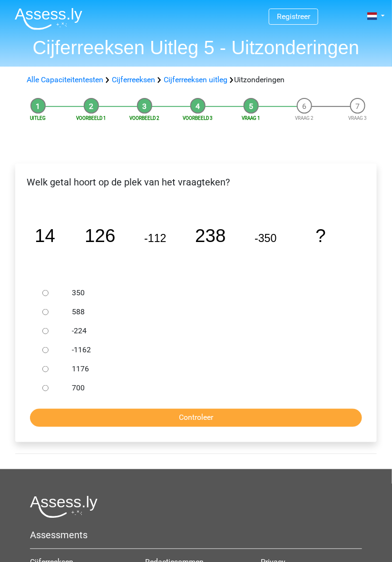
click at [207, 348] on label "-1162" at bounding box center [209, 349] width 274 height 11
click at [48, 348] on input "-1162" at bounding box center [45, 350] width 6 height 6
radio input "true"
click at [86, 308] on label "588" at bounding box center [209, 311] width 274 height 11
click at [48, 309] on input "588" at bounding box center [45, 312] width 6 height 6
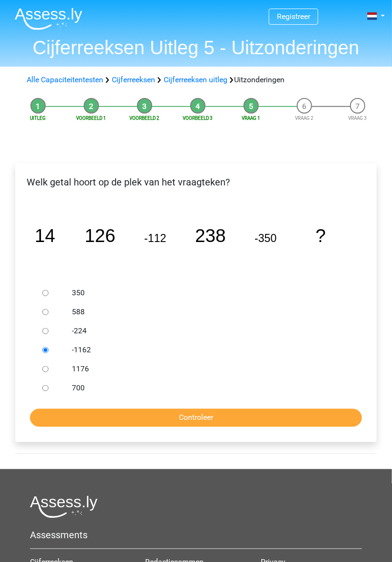
radio input "true"
click at [295, 308] on label "588" at bounding box center [209, 311] width 274 height 11
click at [48, 309] on input "588" at bounding box center [45, 312] width 6 height 6
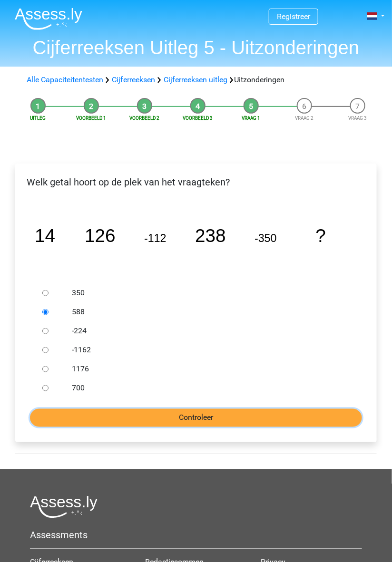
click at [184, 419] on input "Controleer" at bounding box center [196, 418] width 332 height 18
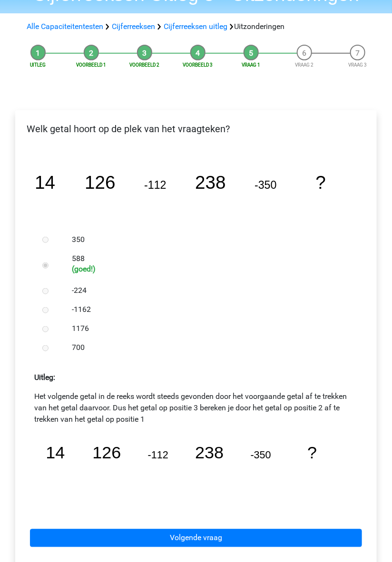
scroll to position [67, 0]
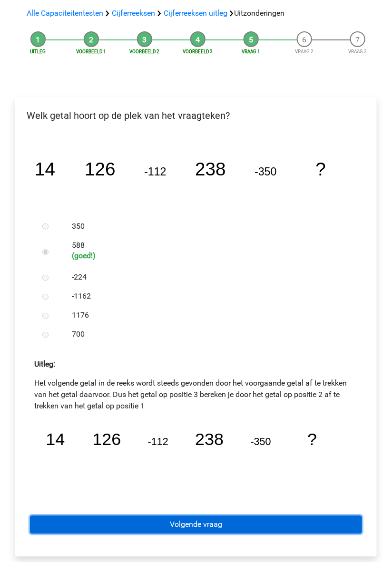
click at [211, 526] on link "Volgende vraag" at bounding box center [196, 525] width 332 height 18
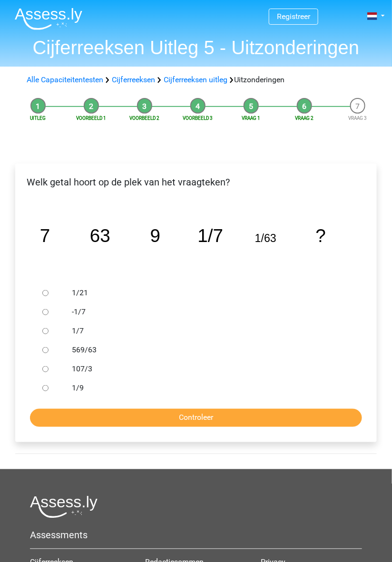
click at [82, 392] on label "1/9" at bounding box center [209, 387] width 274 height 11
click at [48, 391] on input "1/9" at bounding box center [45, 388] width 6 height 6
radio input "true"
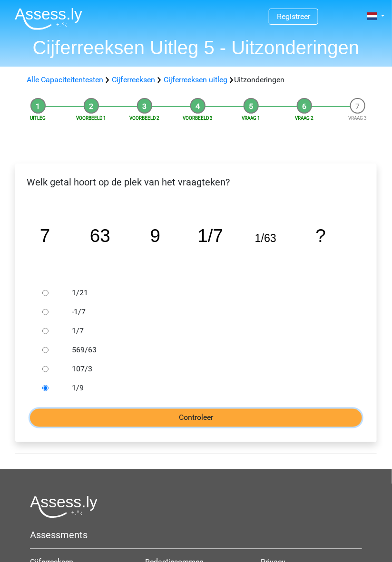
click at [223, 416] on input "Controleer" at bounding box center [196, 418] width 332 height 18
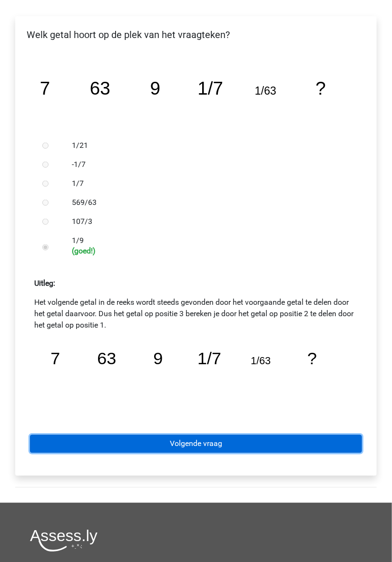
click at [212, 444] on link "Volgende vraag" at bounding box center [196, 444] width 332 height 18
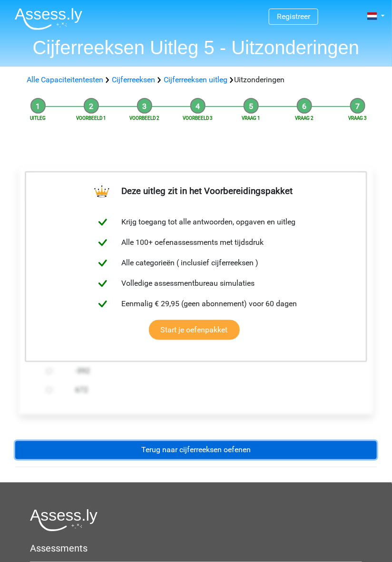
click at [214, 452] on link "Terug naar cijferreeksen oefenen" at bounding box center [195, 450] width 361 height 18
